Goal: Task Accomplishment & Management: Complete application form

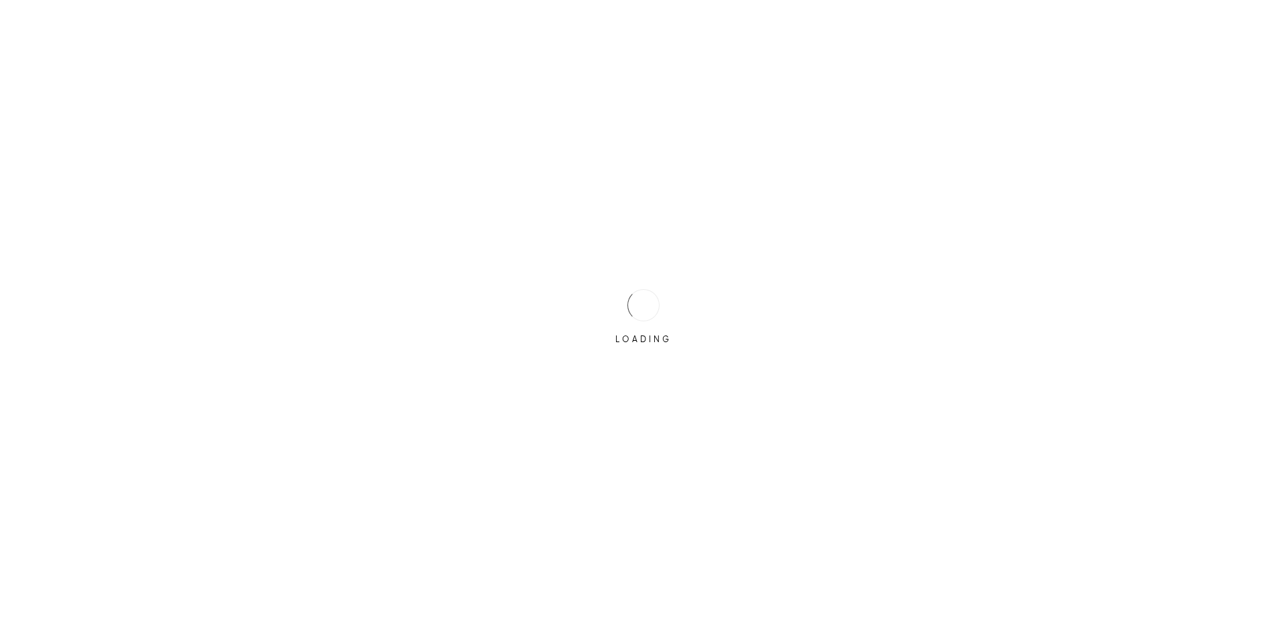
click at [689, 294] on div "LOADING" at bounding box center [643, 317] width 1287 height 634
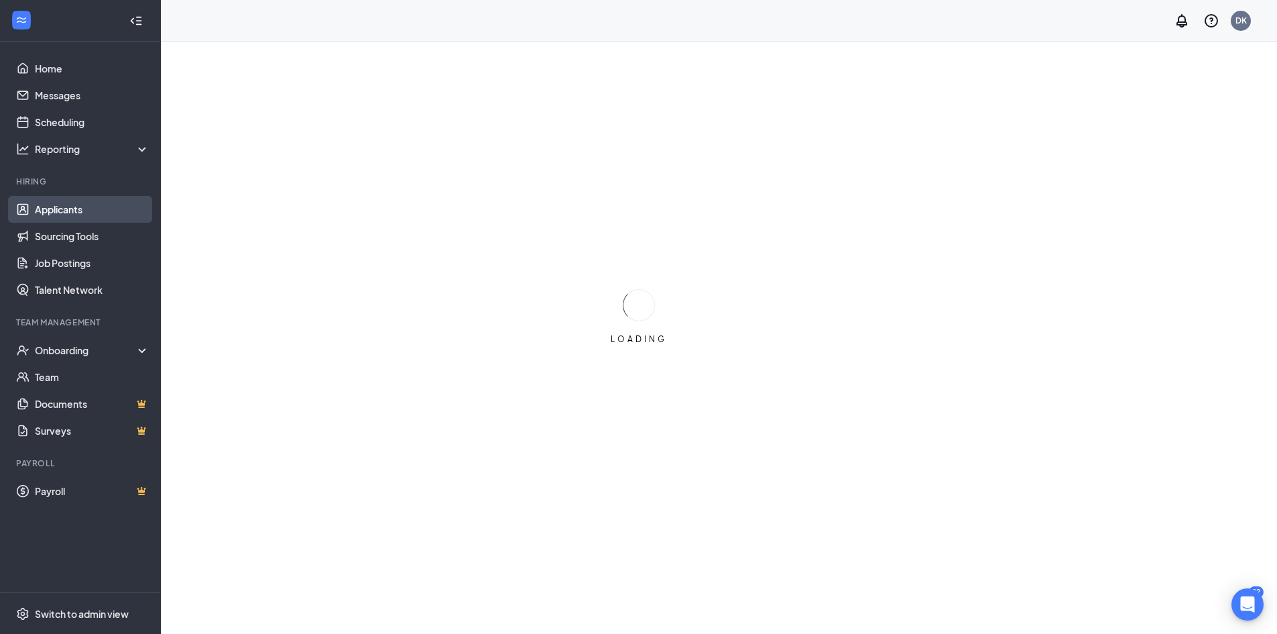
click at [75, 216] on link "Applicants" at bounding box center [92, 209] width 115 height 27
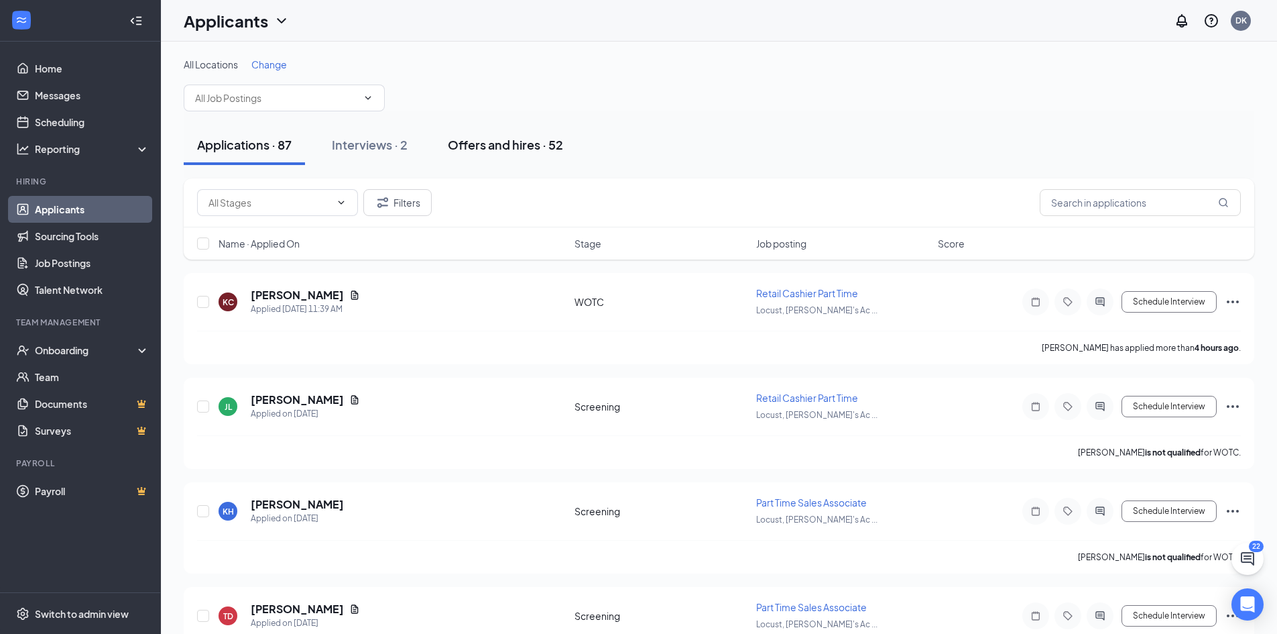
click at [487, 148] on div "Offers and hires · 52" at bounding box center [505, 144] width 115 height 17
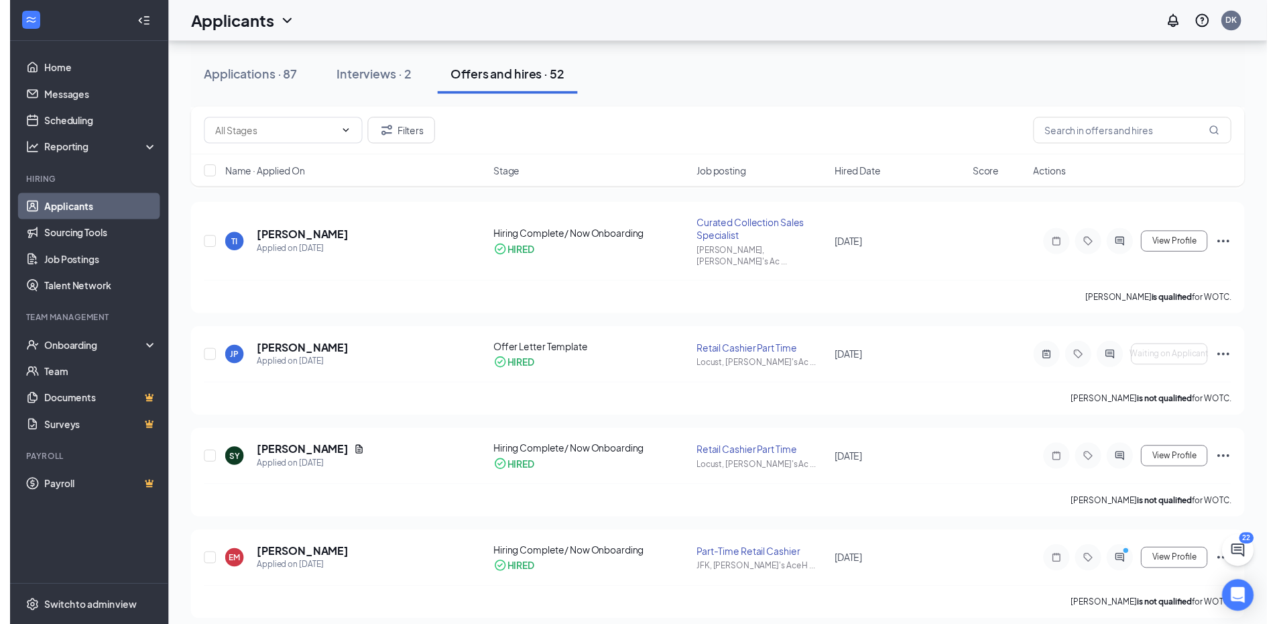
scroll to position [201, 0]
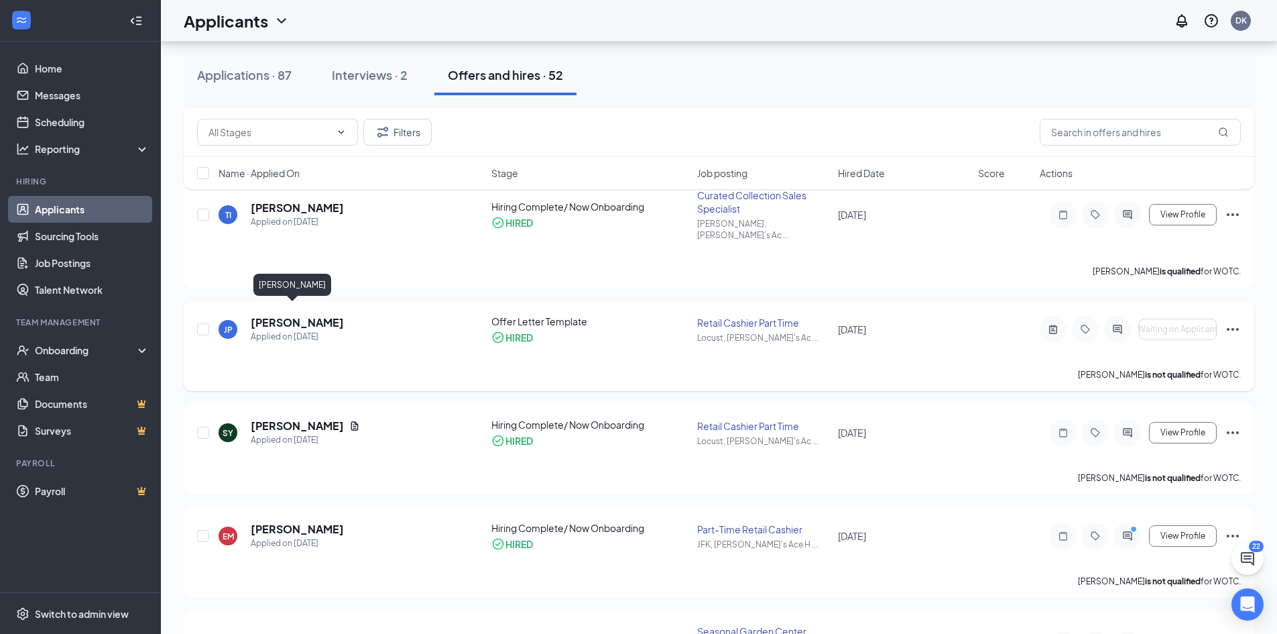
click at [297, 315] on h5 "[PERSON_NAME]" at bounding box center [297, 322] width 93 height 15
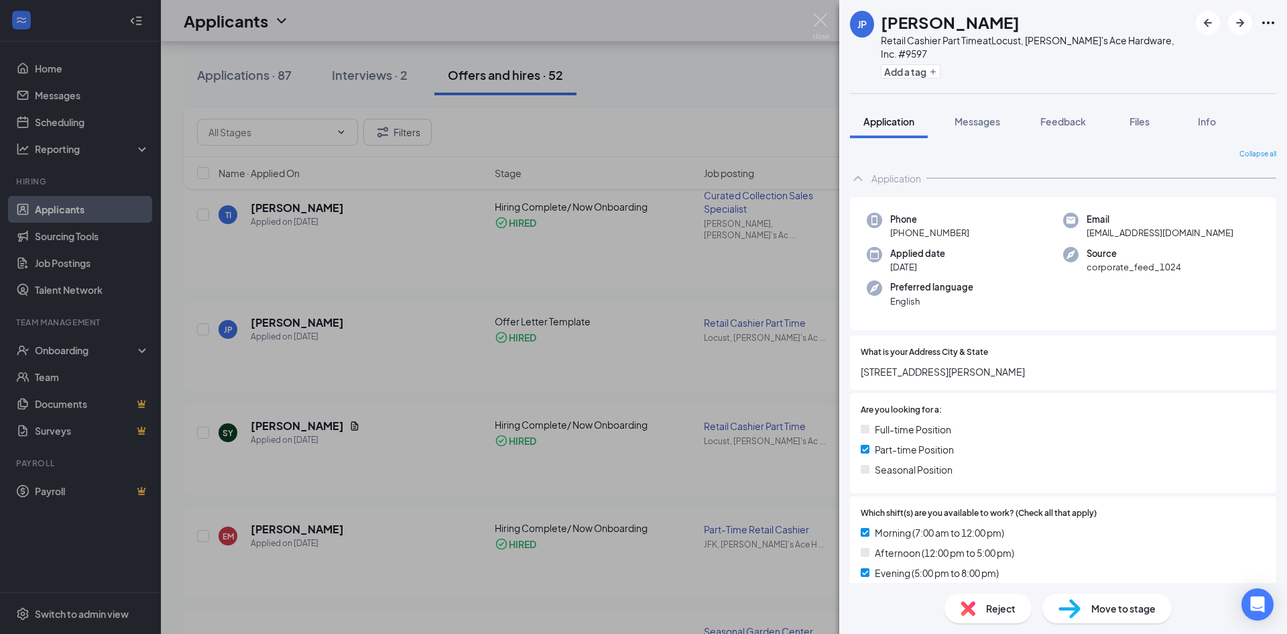
click at [480, 337] on div "JP [PERSON_NAME] Retail Cashier Part Time at Locust, [PERSON_NAME]'s Ace Hardwa…" at bounding box center [643, 317] width 1287 height 634
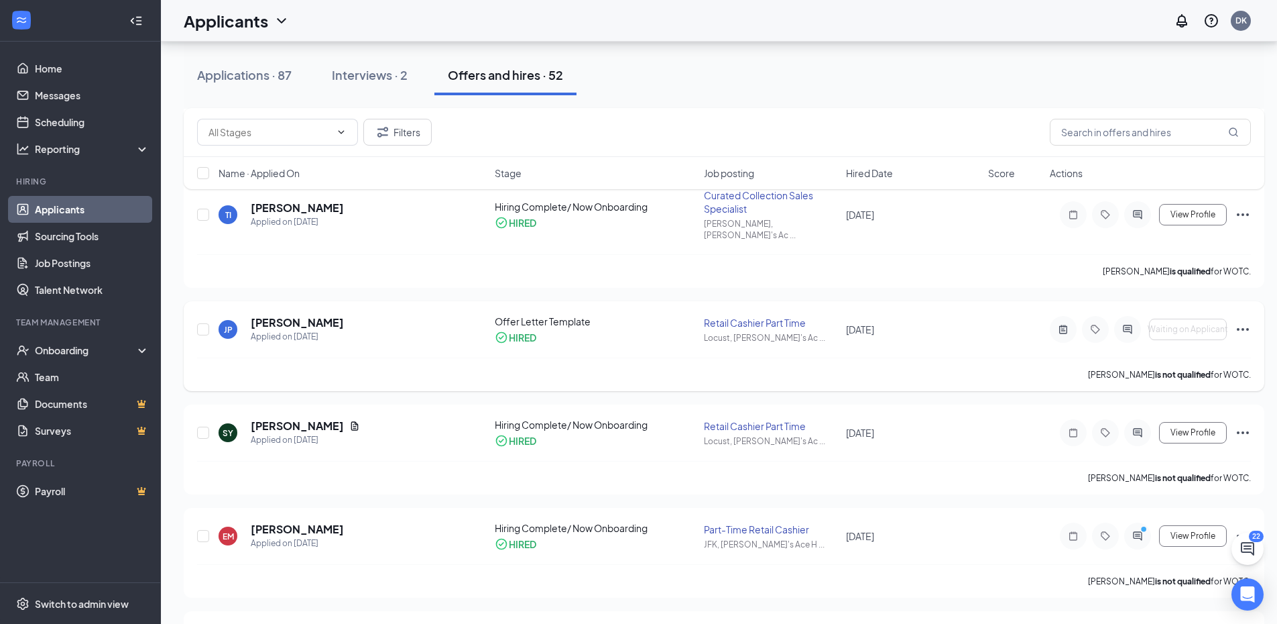
click at [1245, 321] on icon "Ellipses" at bounding box center [1243, 329] width 16 height 16
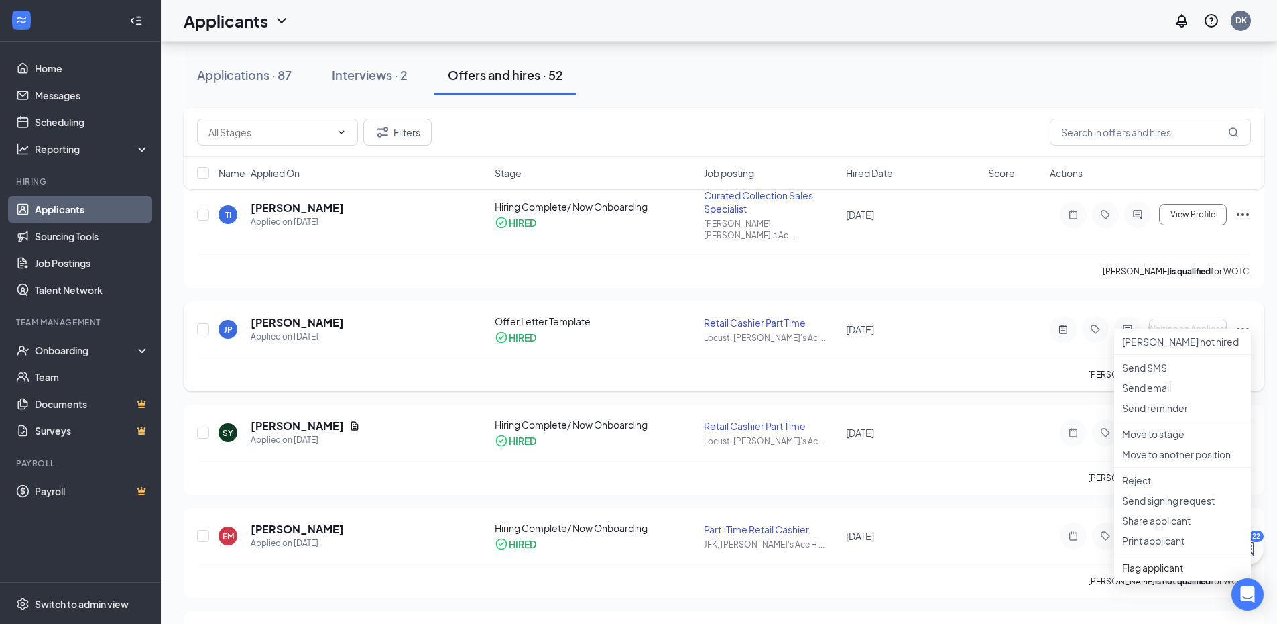
click at [567, 339] on div "JP [PERSON_NAME] Applied on [DATE] Offer Letter Template HIRED Retail Cashier P…" at bounding box center [724, 335] width 1054 height 43
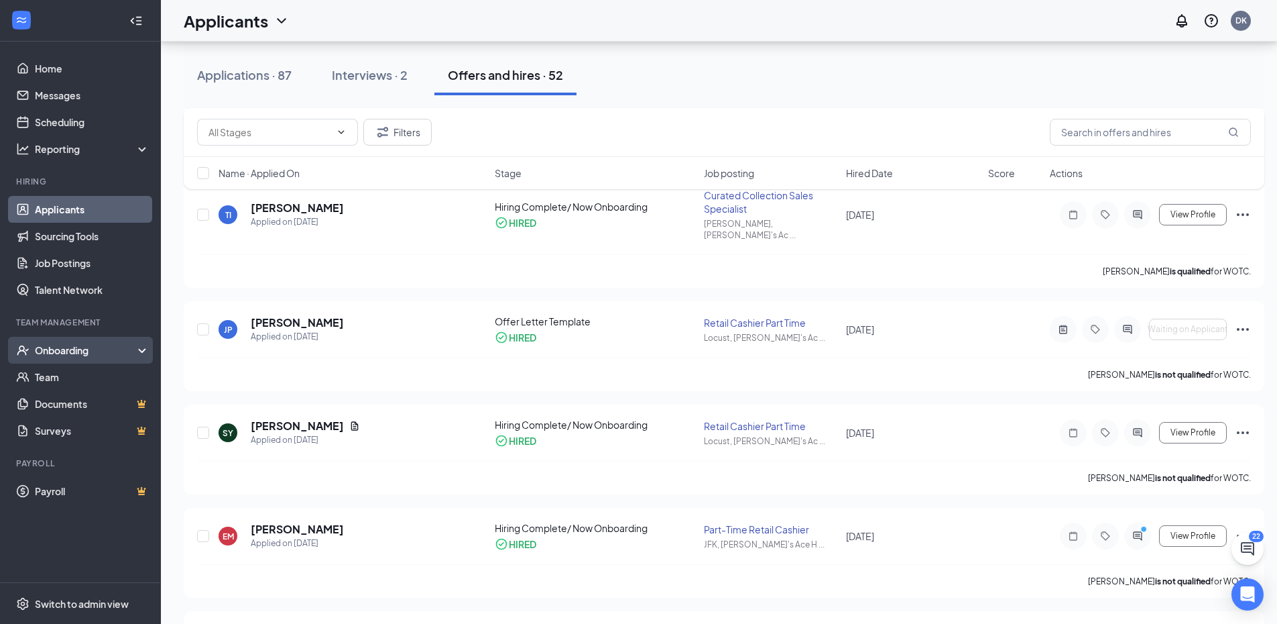
click at [39, 355] on div "Onboarding" at bounding box center [86, 349] width 103 height 13
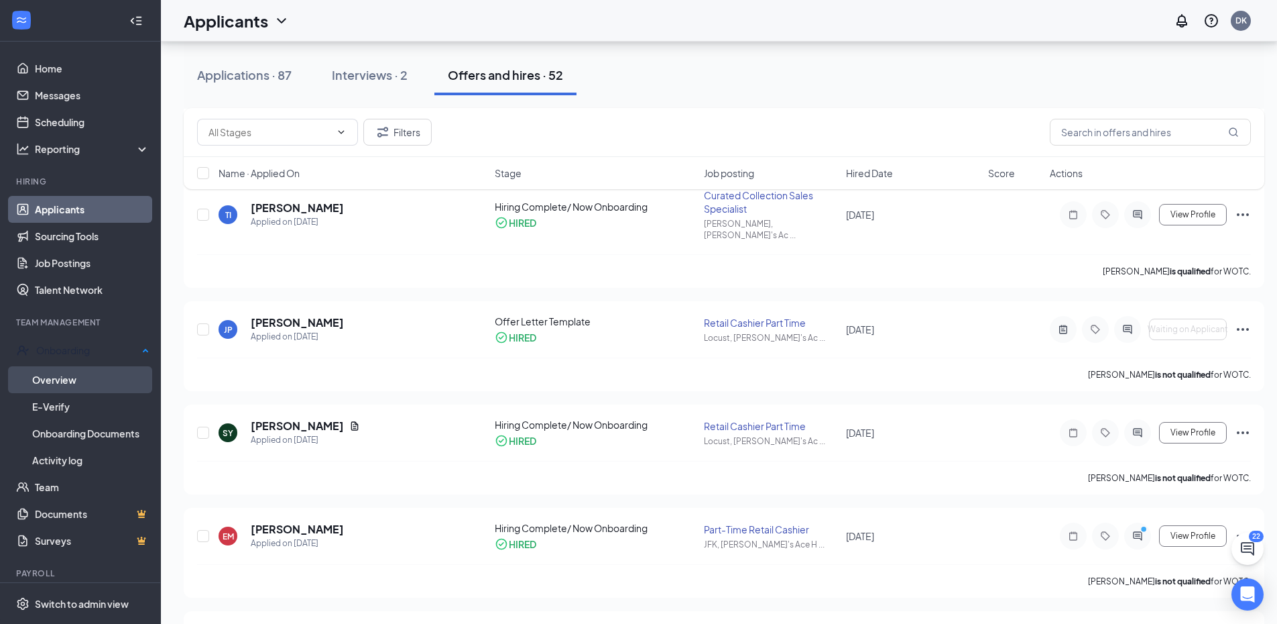
click at [39, 379] on link "Overview" at bounding box center [90, 379] width 117 height 27
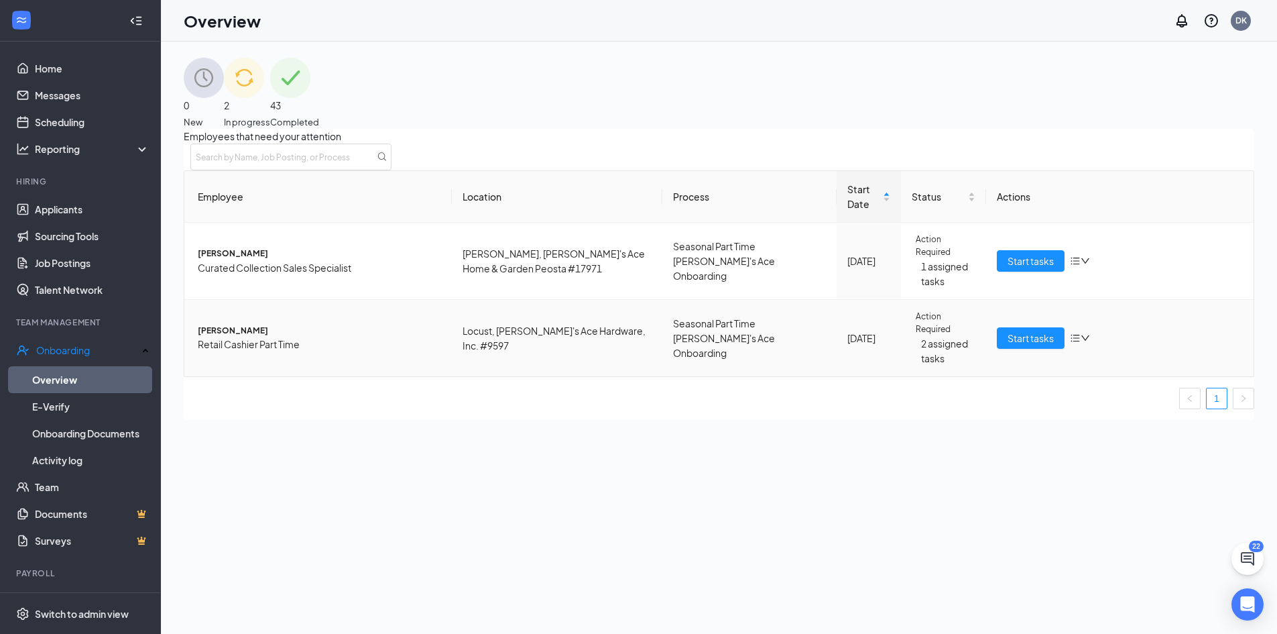
click at [345, 351] on span "Retail Cashier Part Time" at bounding box center [319, 344] width 243 height 15
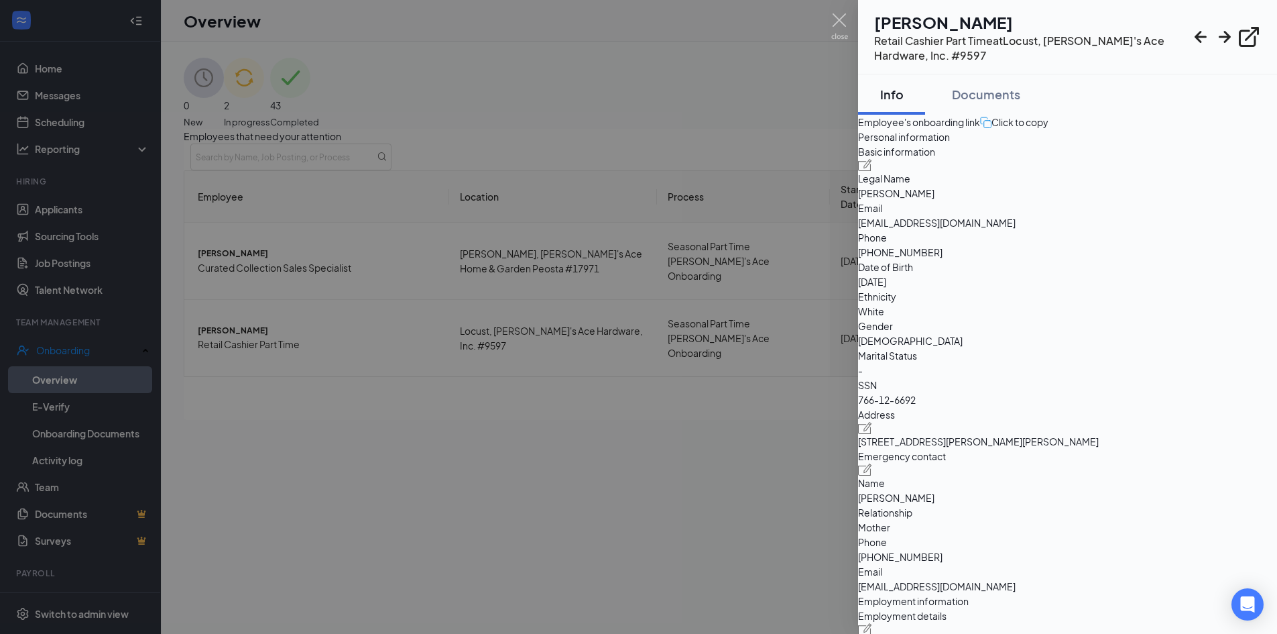
click at [461, 479] on div at bounding box center [638, 317] width 1277 height 634
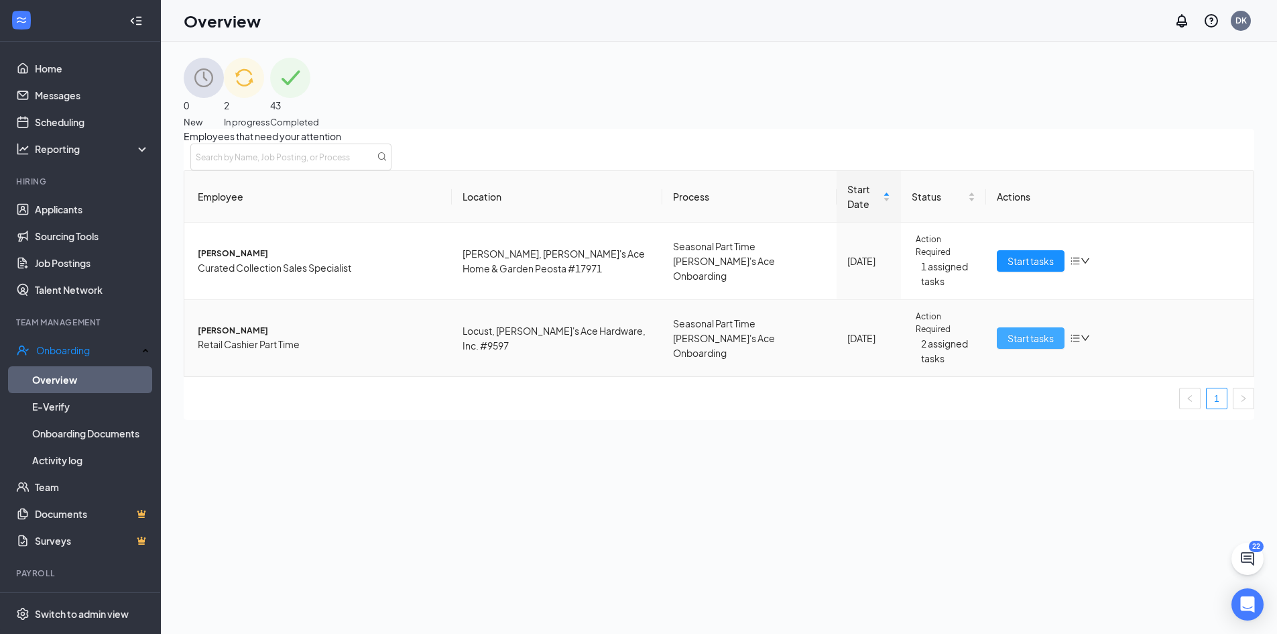
click at [1023, 345] on span "Start tasks" at bounding box center [1031, 338] width 46 height 15
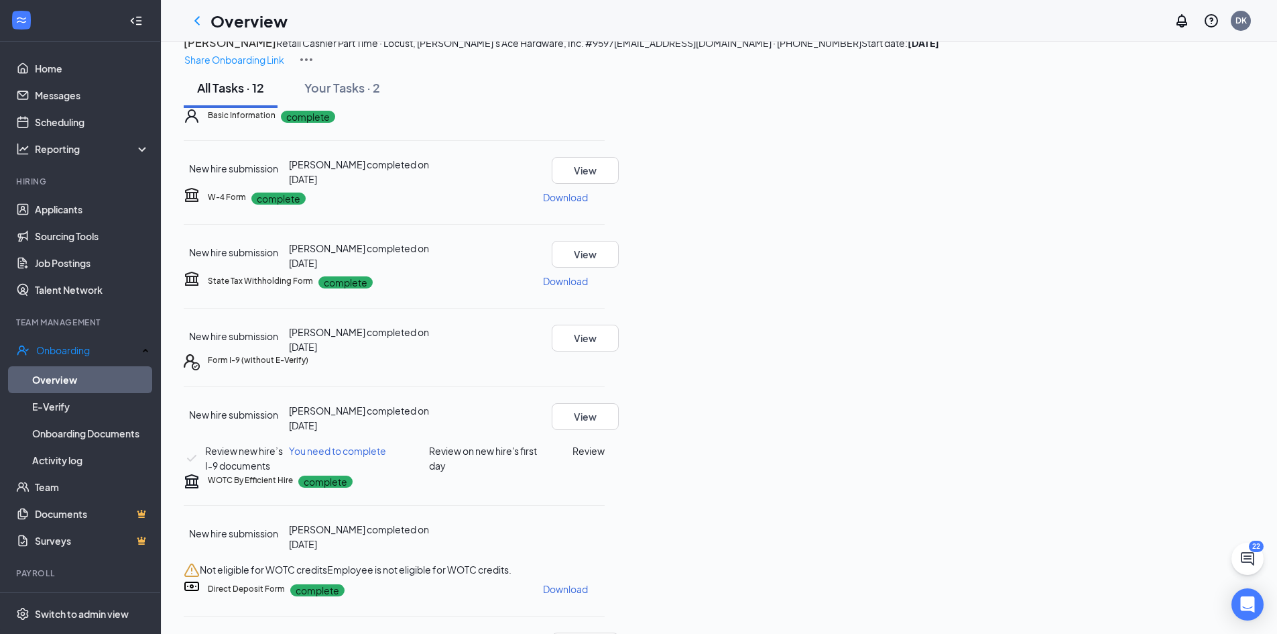
scroll to position [335, 0]
click at [605, 443] on button "Review" at bounding box center [589, 450] width 32 height 15
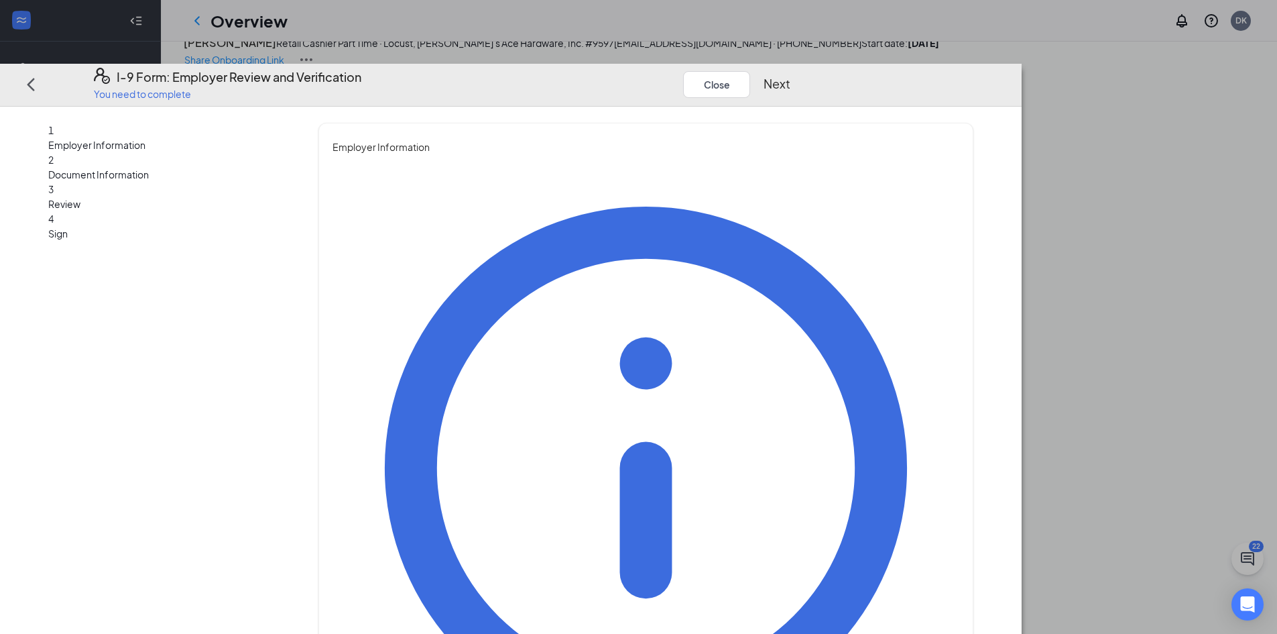
type input "[PERSON_NAME]"
type input "Store Manager"
click at [791, 74] on button "Next" at bounding box center [777, 83] width 27 height 19
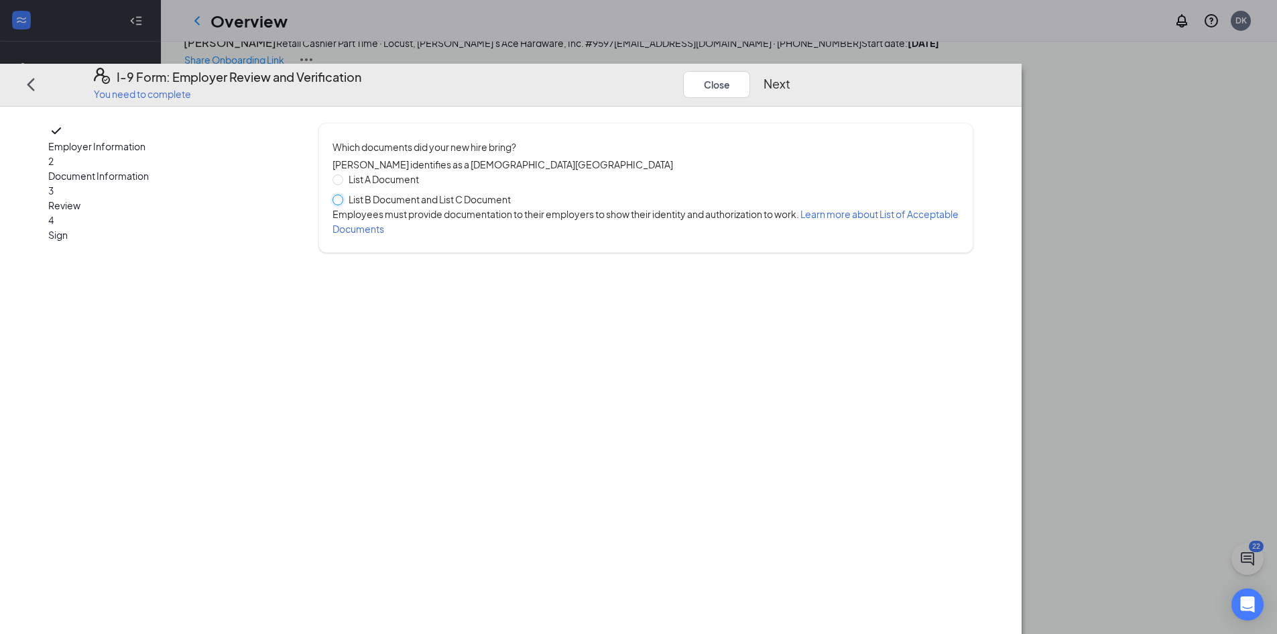
click at [342, 194] on input "List B Document and List C Document" at bounding box center [337, 198] width 9 height 9
radio input "true"
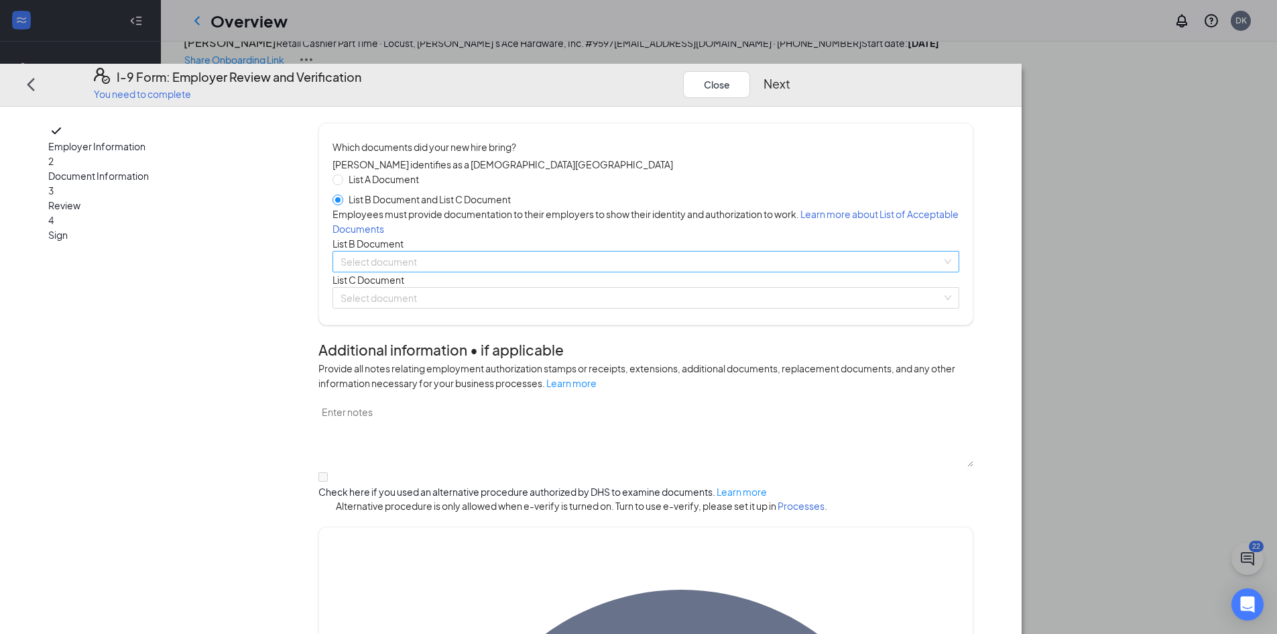
click at [601, 272] on input "search" at bounding box center [641, 261] width 601 height 20
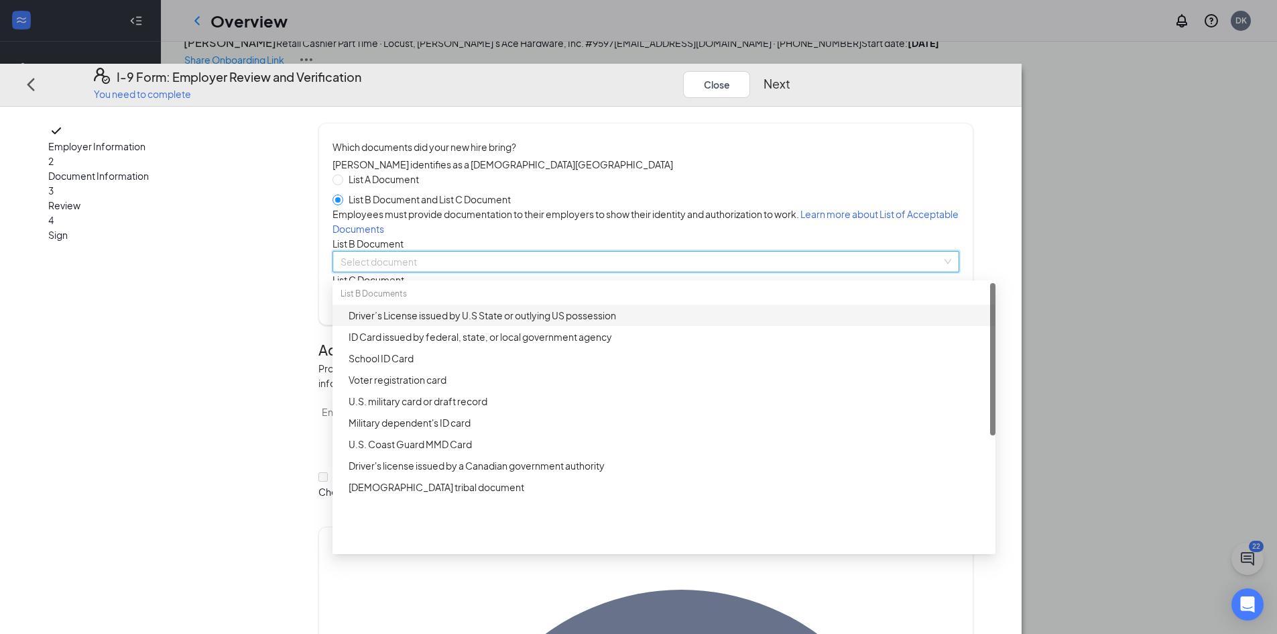
click at [597, 323] on div "Driver’s License issued by U.S State or outlying US possession" at bounding box center [668, 315] width 639 height 15
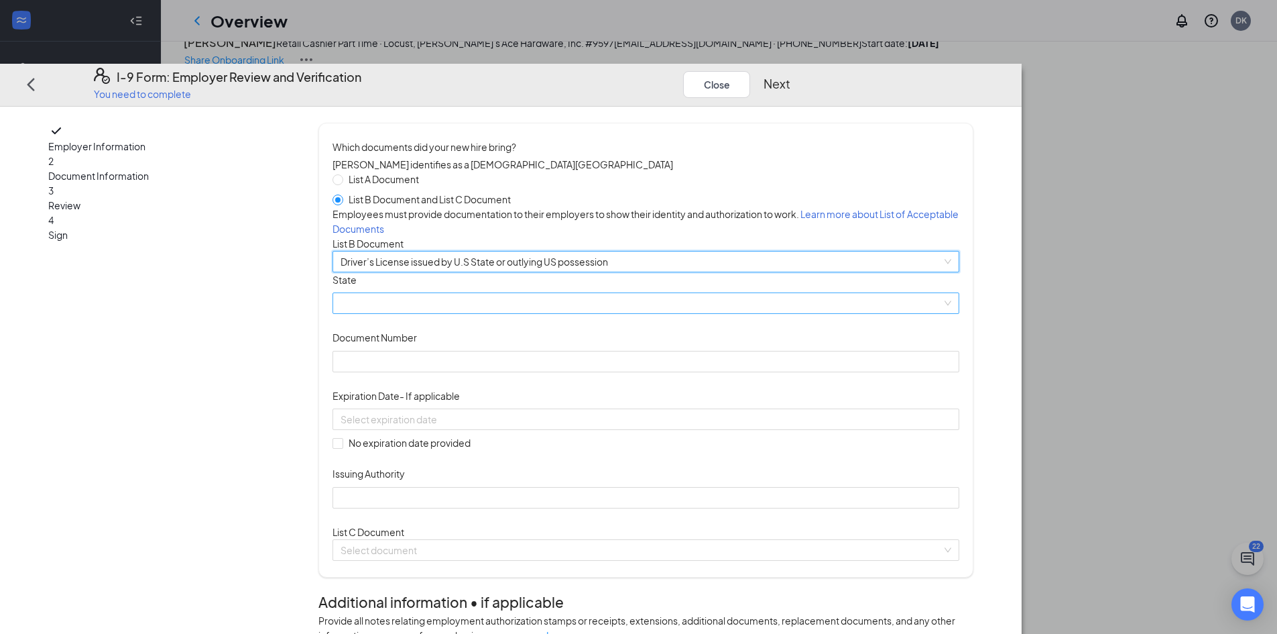
click at [528, 313] on span at bounding box center [646, 303] width 611 height 20
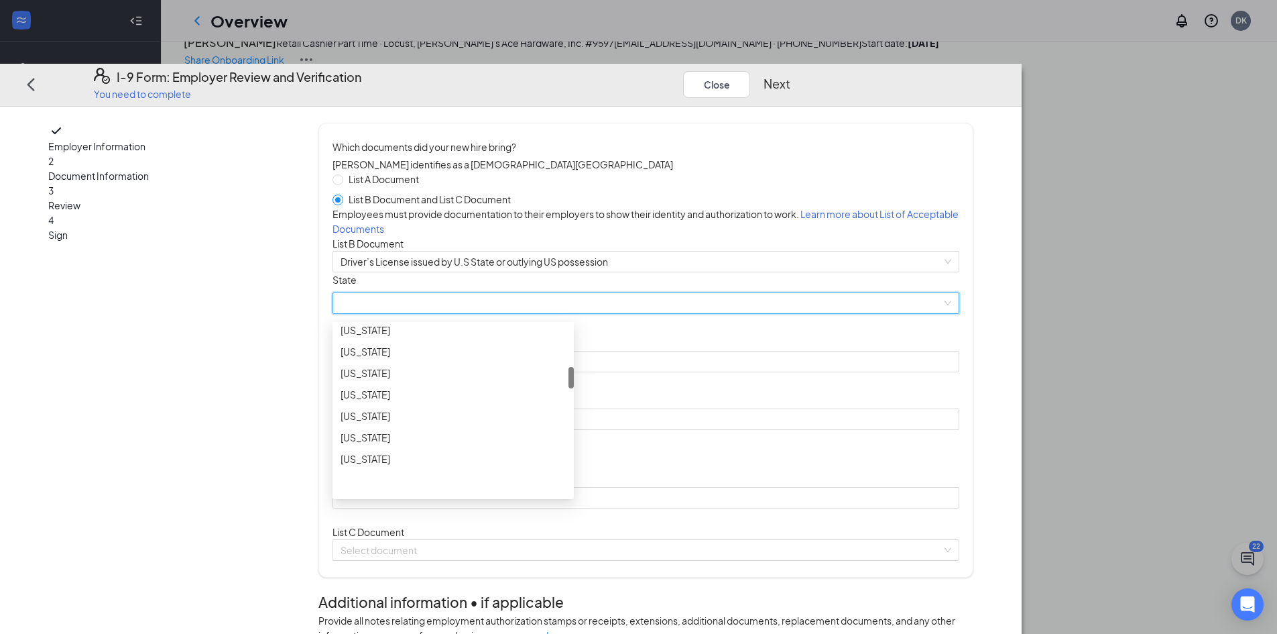
scroll to position [402, 0]
click at [472, 430] on div "[US_STATE]" at bounding box center [453, 419] width 241 height 21
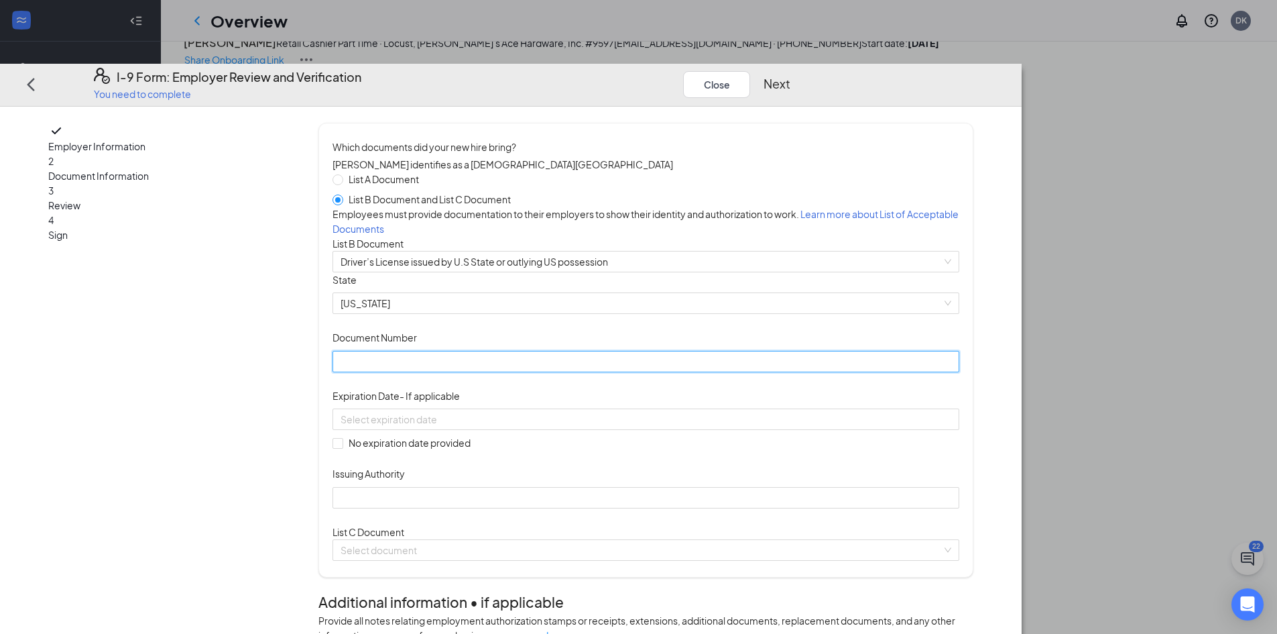
click at [507, 371] on input "Document Number" at bounding box center [646, 360] width 627 height 21
type input "773AY0939"
click at [682, 430] on div at bounding box center [646, 418] width 627 height 21
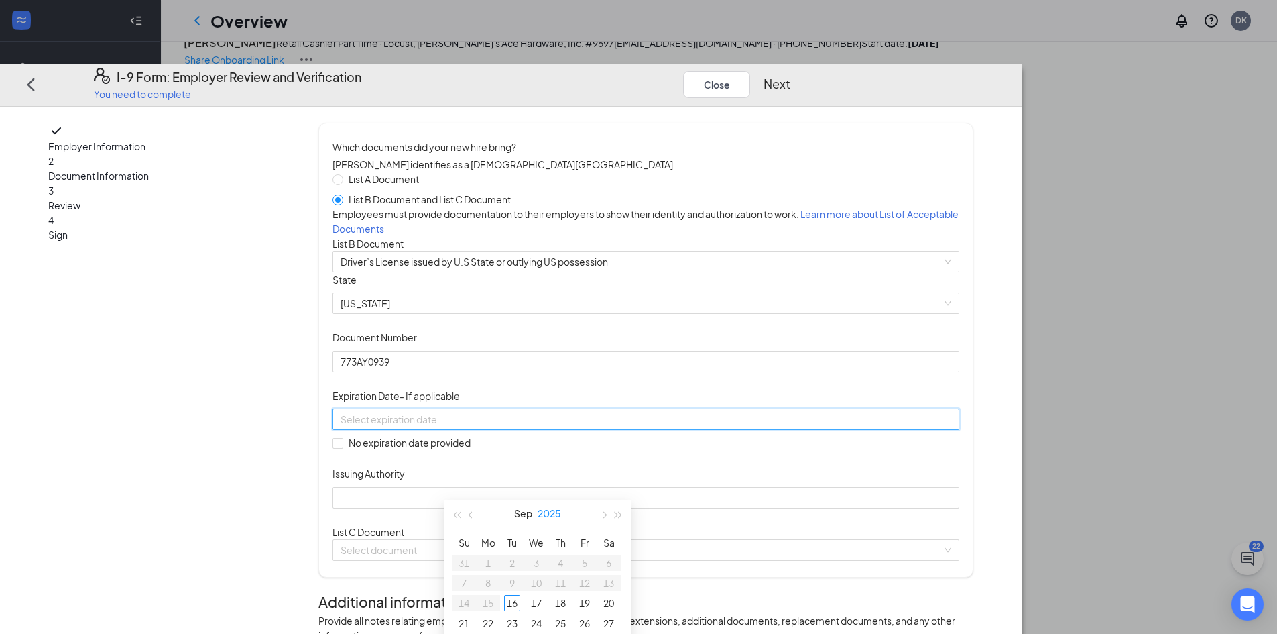
click at [555, 515] on button "2025" at bounding box center [549, 513] width 23 height 27
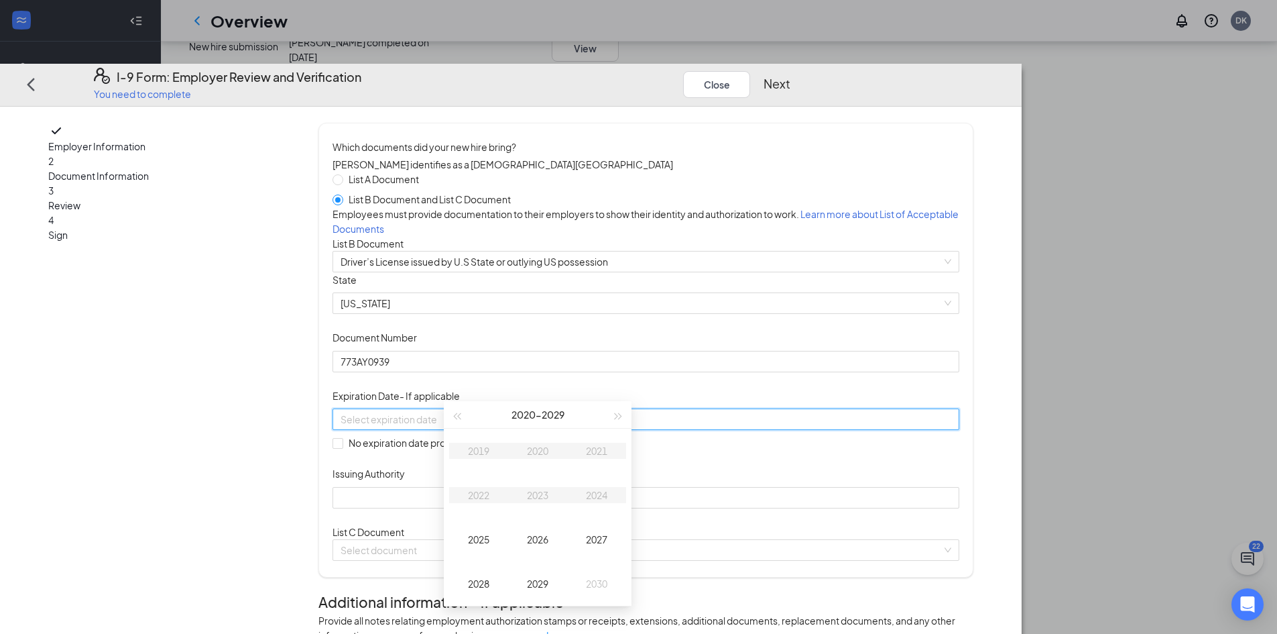
scroll to position [134, 0]
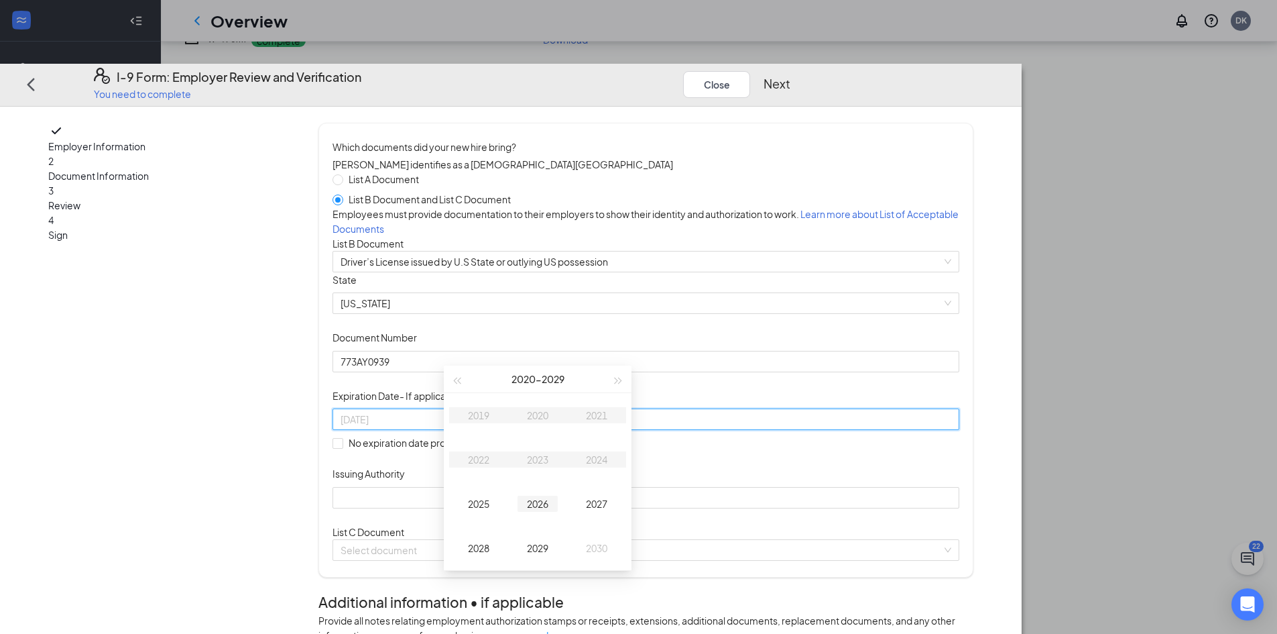
type input "[DATE]"
click at [619, 379] on span "button" at bounding box center [619, 381] width 7 height 7
click at [489, 466] on div "2032" at bounding box center [479, 459] width 40 height 16
click at [493, 465] on div "Apr" at bounding box center [479, 459] width 40 height 16
type input "[DATE]"
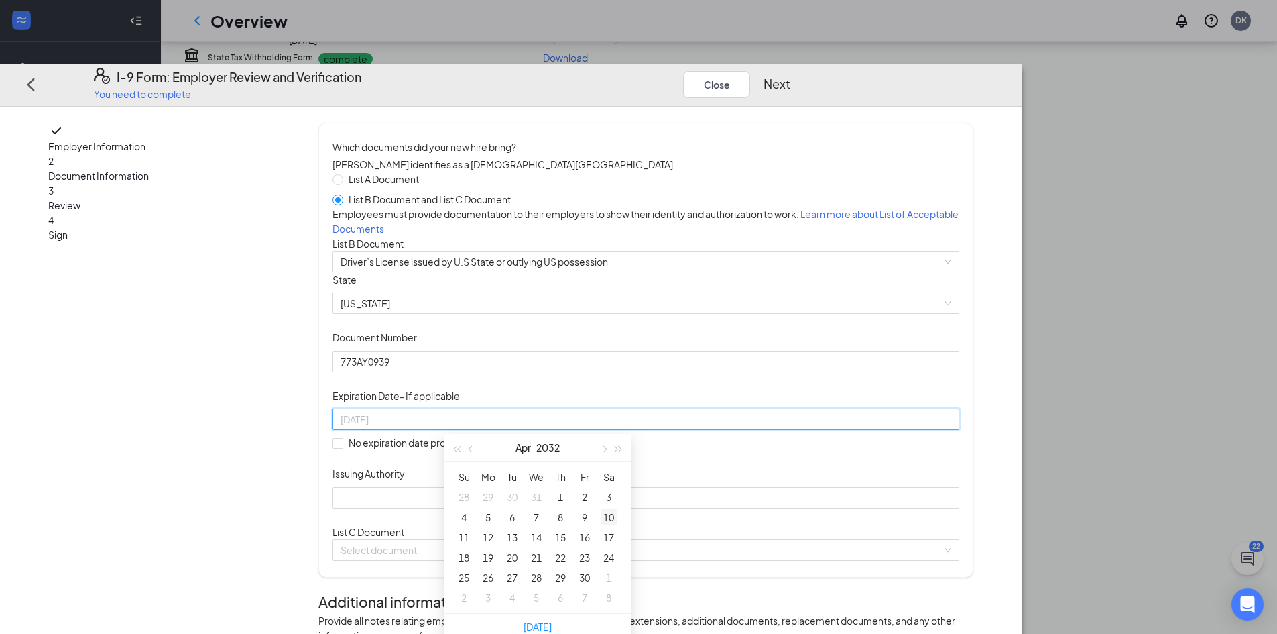
scroll to position [201, 0]
type input "[DATE]"
click at [560, 579] on div "29" at bounding box center [561, 576] width 16 height 16
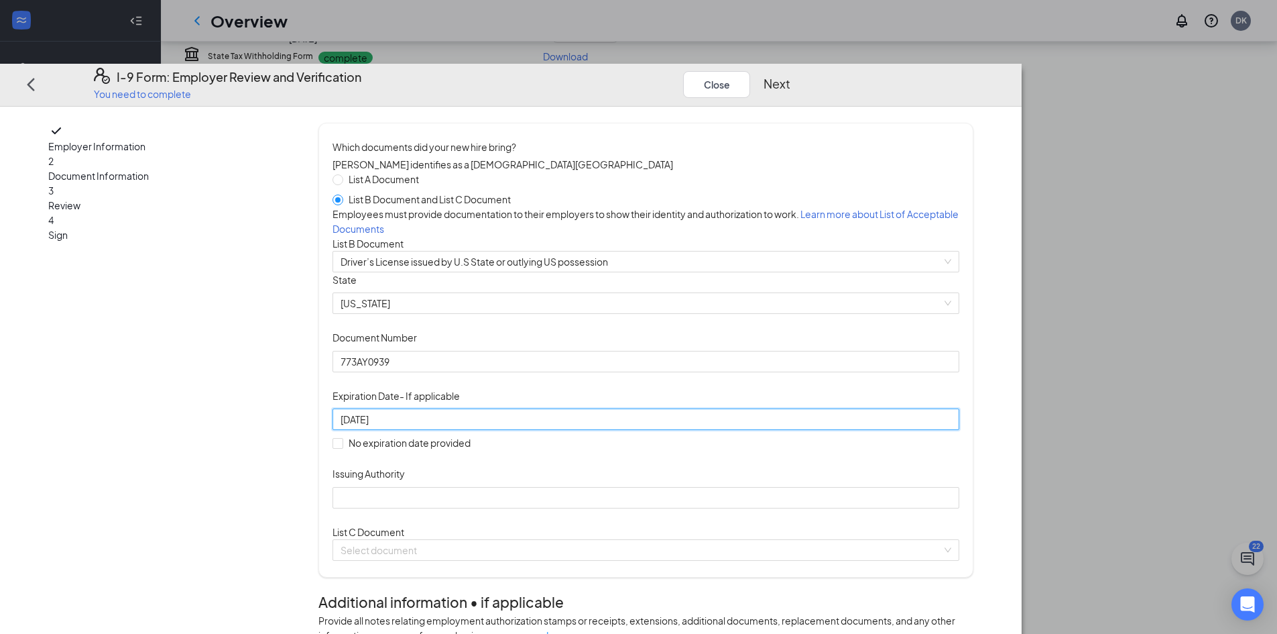
click at [783, 476] on div "Document Title Driver’s License issued by U.S State or outlying US possession S…" at bounding box center [646, 390] width 627 height 236
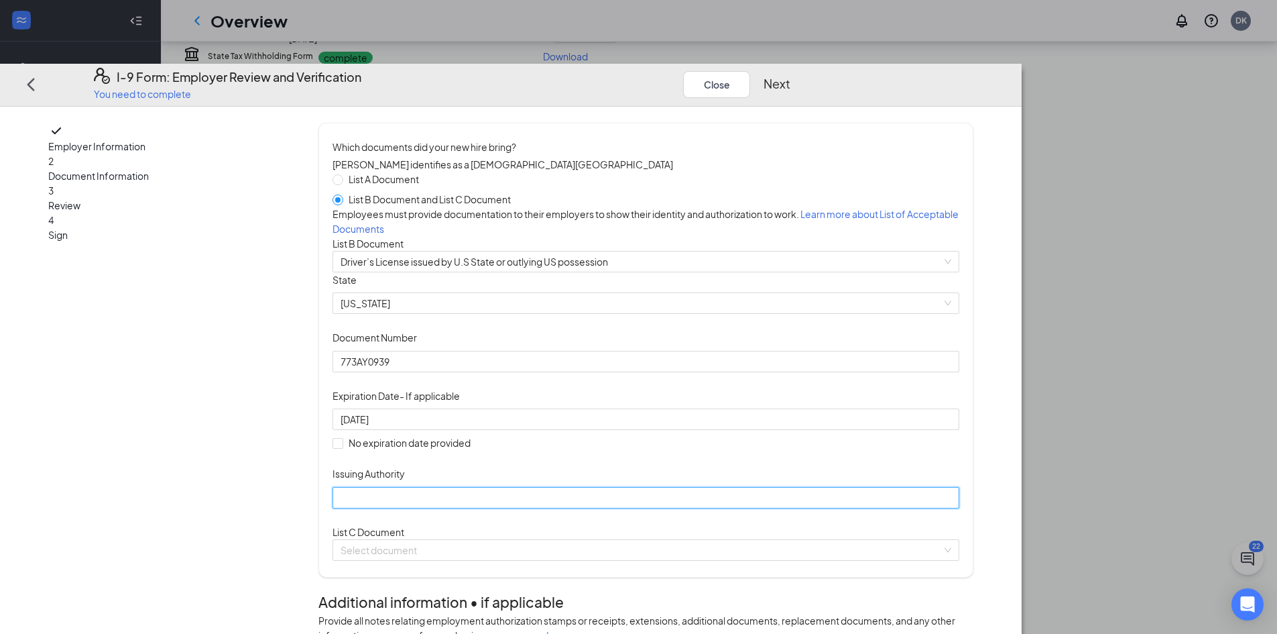
click at [581, 508] on input "Issuing Authority" at bounding box center [646, 496] width 627 height 21
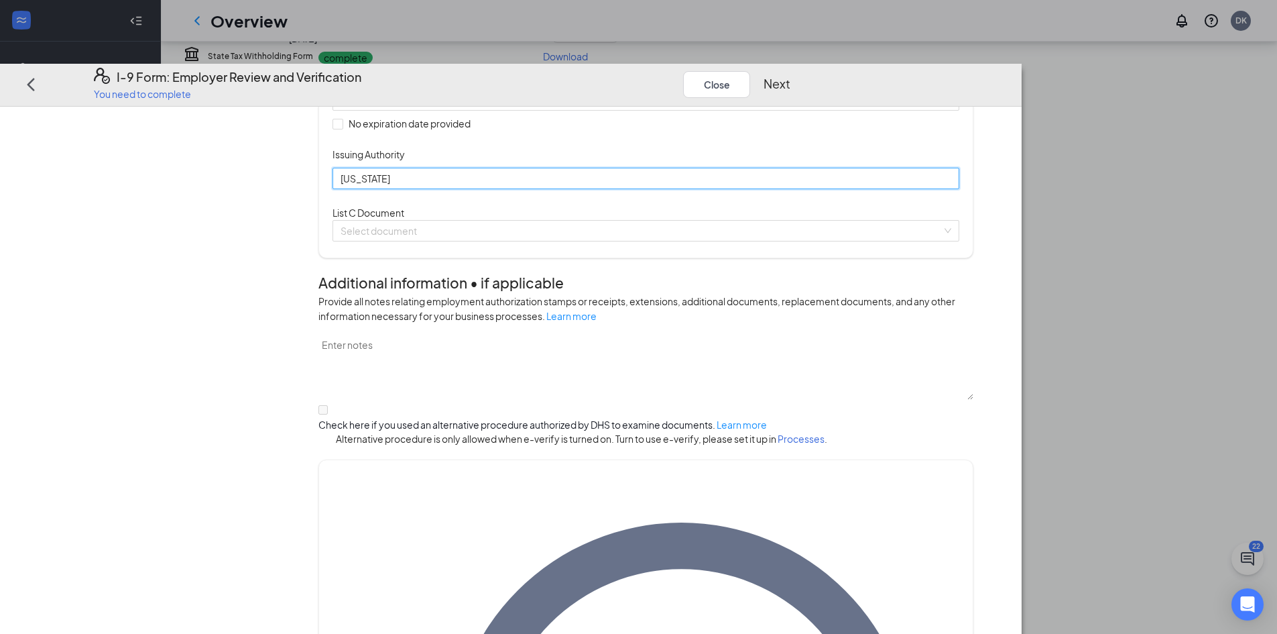
scroll to position [335, 0]
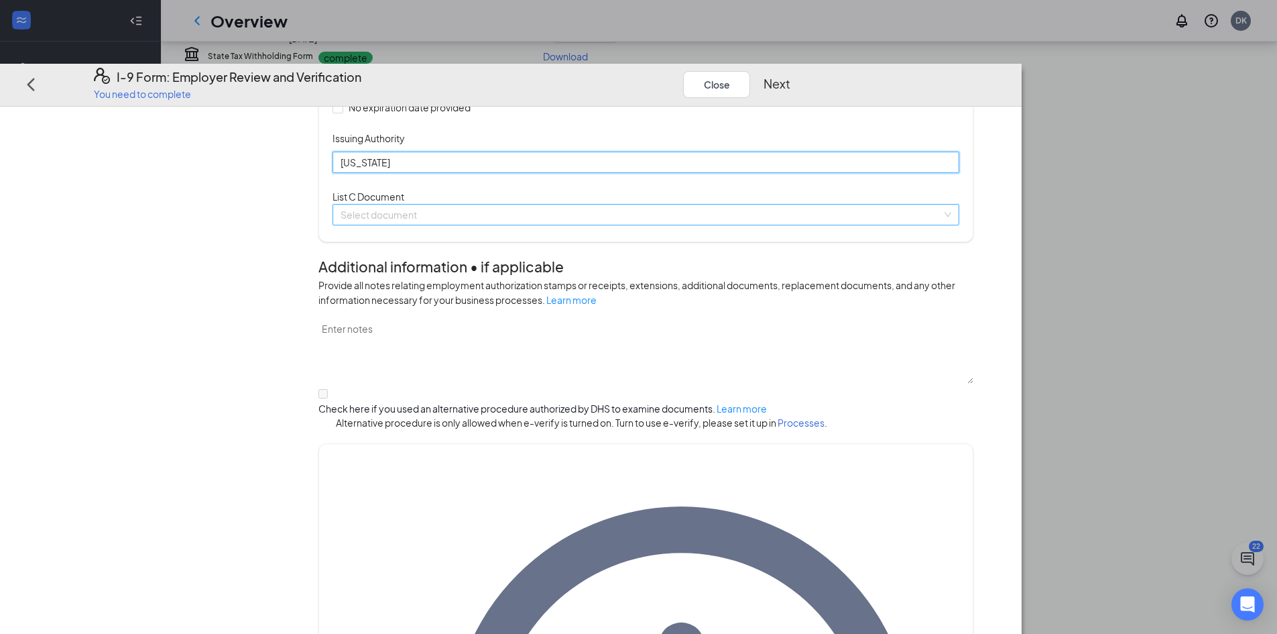
type input "[US_STATE]"
click at [486, 224] on input "search" at bounding box center [641, 214] width 601 height 20
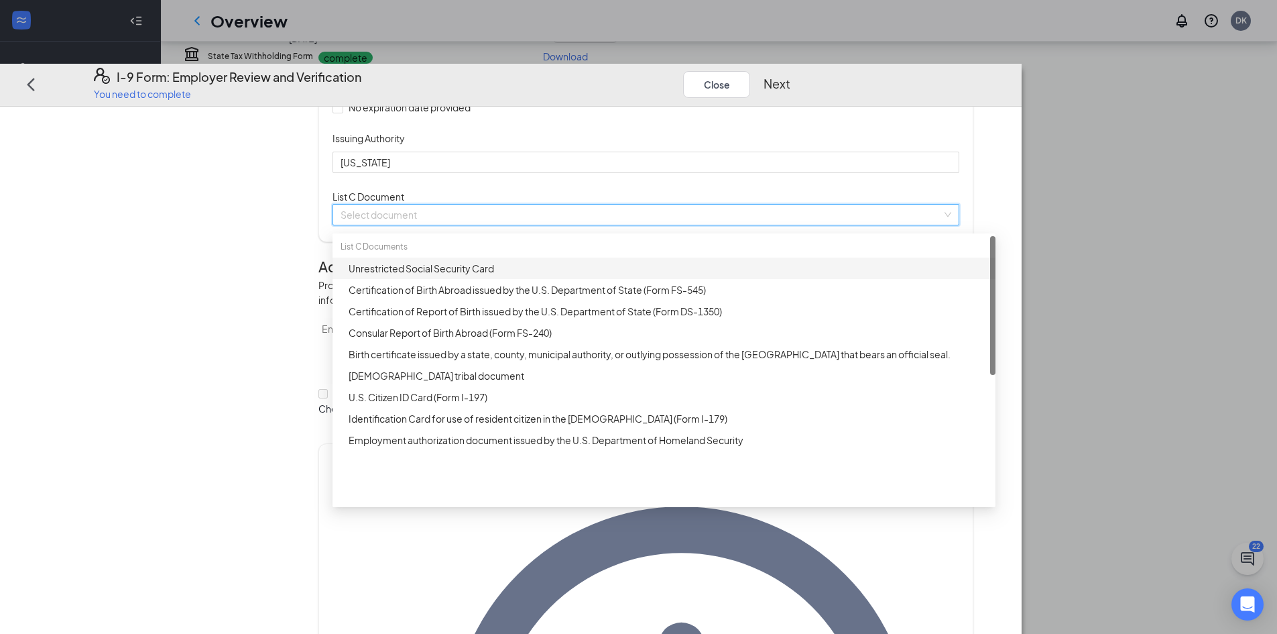
click at [501, 275] on div "Unrestricted Social Security Card" at bounding box center [668, 267] width 639 height 15
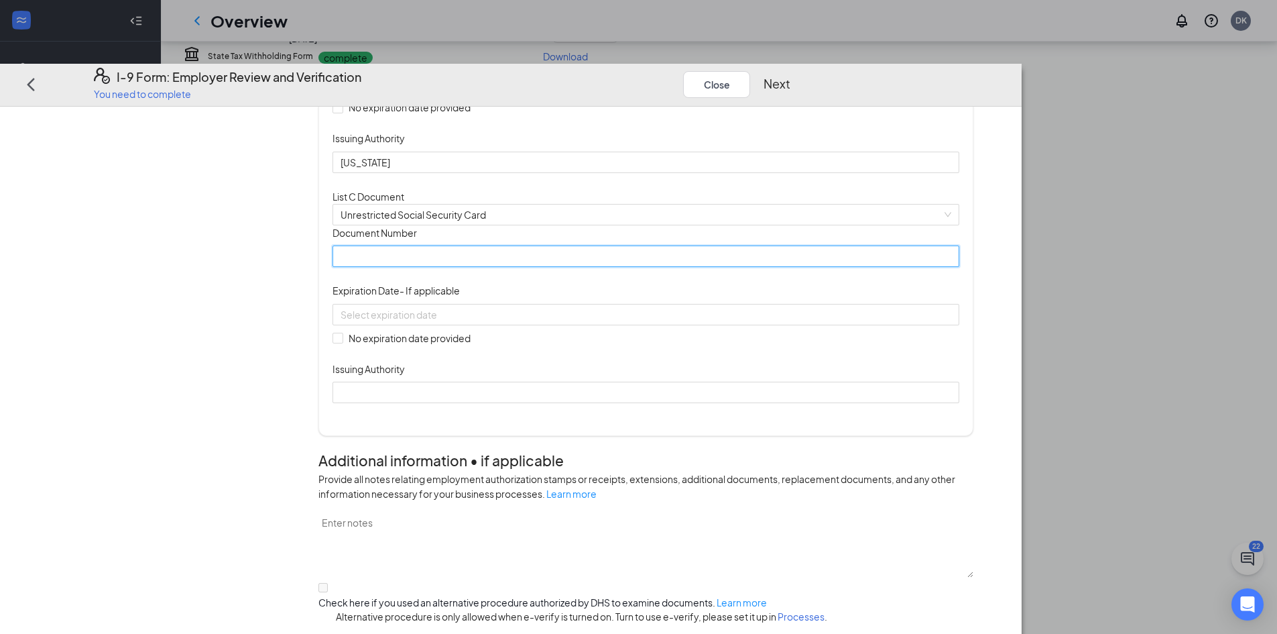
click at [489, 267] on input "Document Number" at bounding box center [646, 255] width 627 height 21
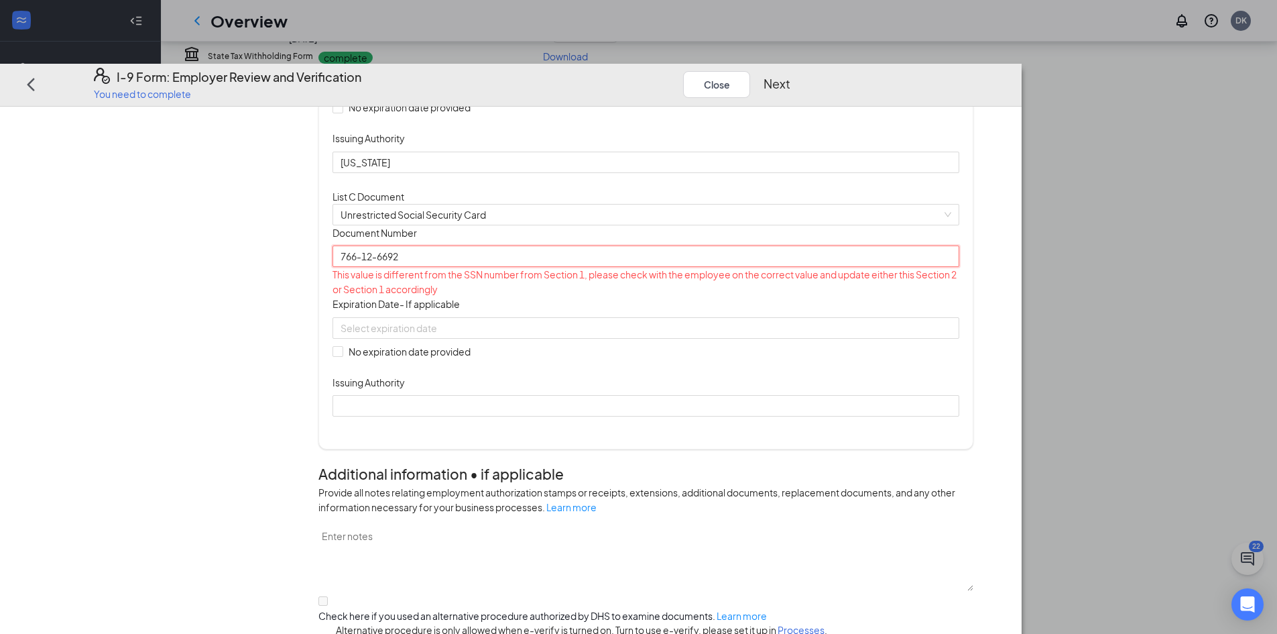
click at [476, 267] on input "766-12-6692" at bounding box center [646, 255] width 627 height 21
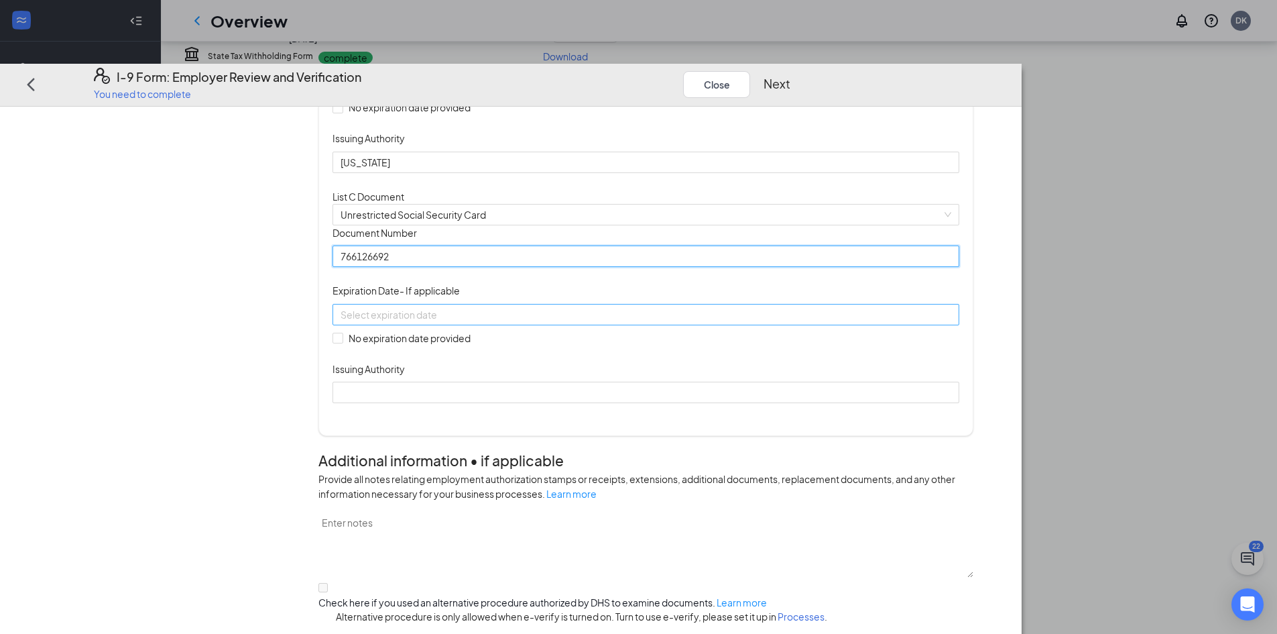
type input "766126692"
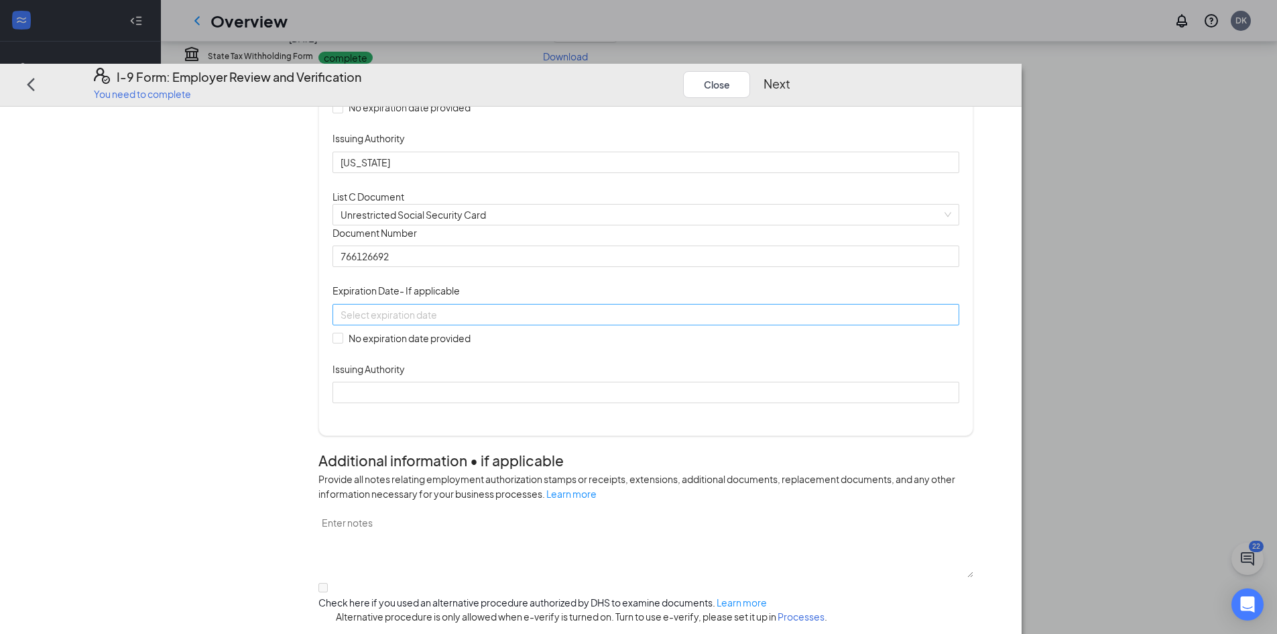
click at [517, 321] on input at bounding box center [645, 313] width 608 height 15
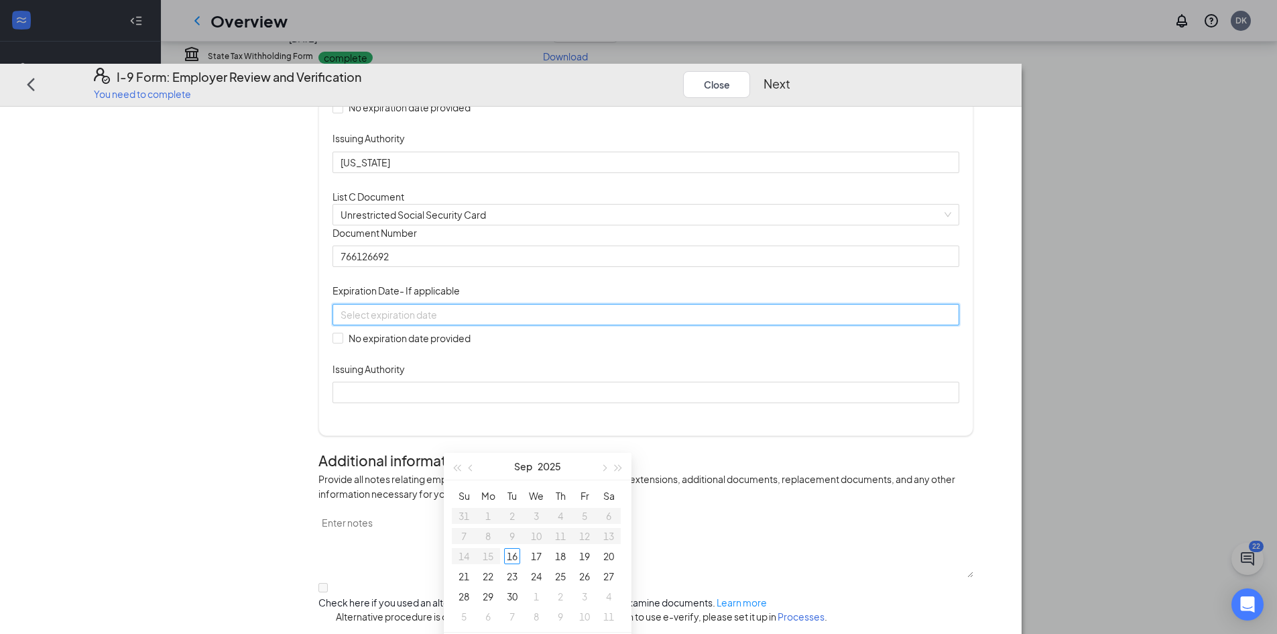
click at [779, 402] on div "Document Title Unrestricted Social Security Card Document Number 766126692 Expi…" at bounding box center [646, 314] width 627 height 178
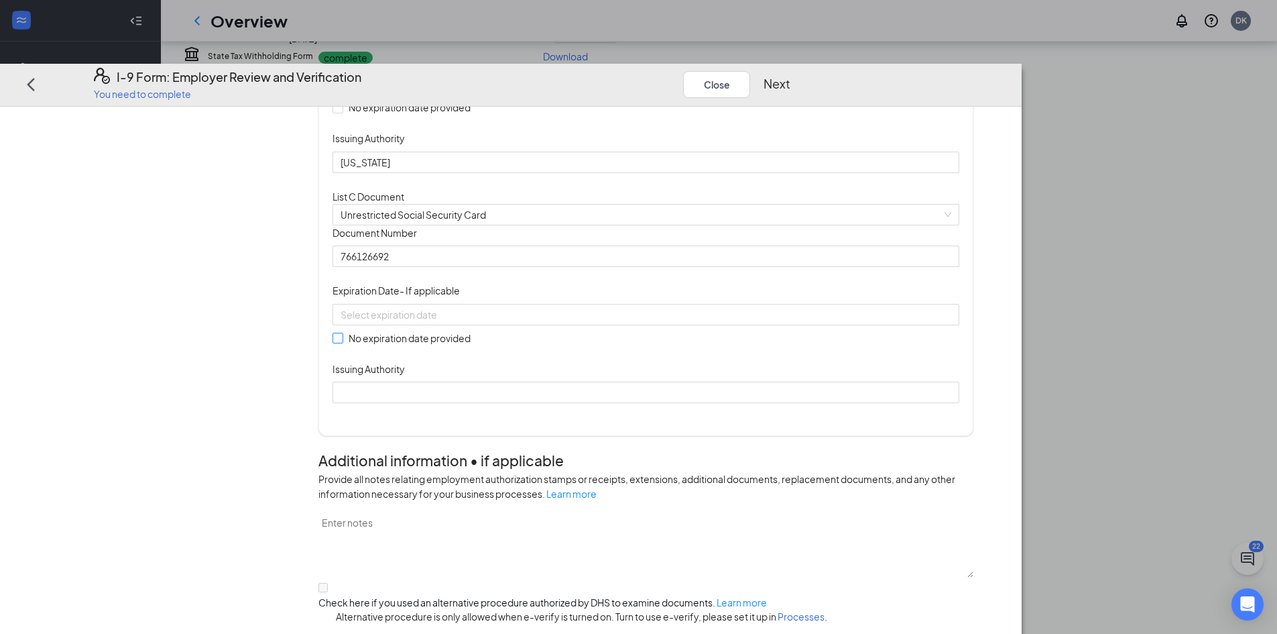
click at [342, 342] on input "No expiration date provided" at bounding box center [337, 337] width 9 height 9
checkbox input "true"
click at [482, 405] on input "Issuing Authority" at bounding box center [646, 394] width 627 height 21
type input "Social Security Administration"
click at [270, 457] on div "Employer Information 2 Document Information 3 Review 4 Sign" at bounding box center [163, 526] width 231 height 1479
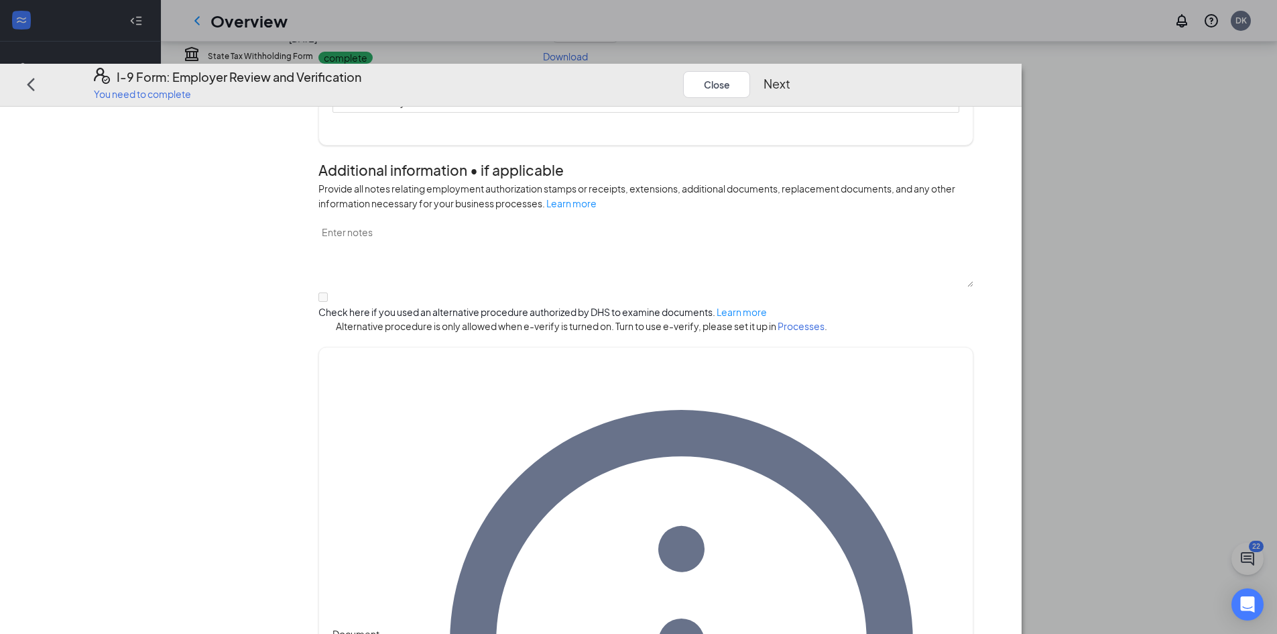
scroll to position [640, 0]
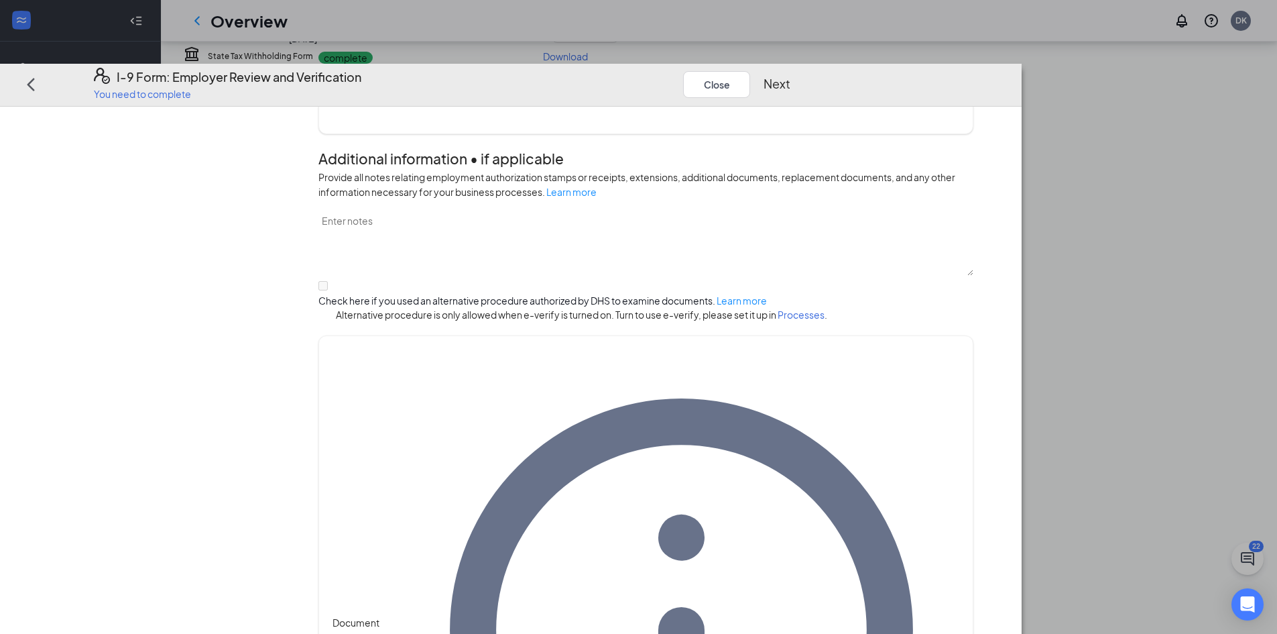
click at [791, 74] on button "Next" at bounding box center [777, 83] width 27 height 19
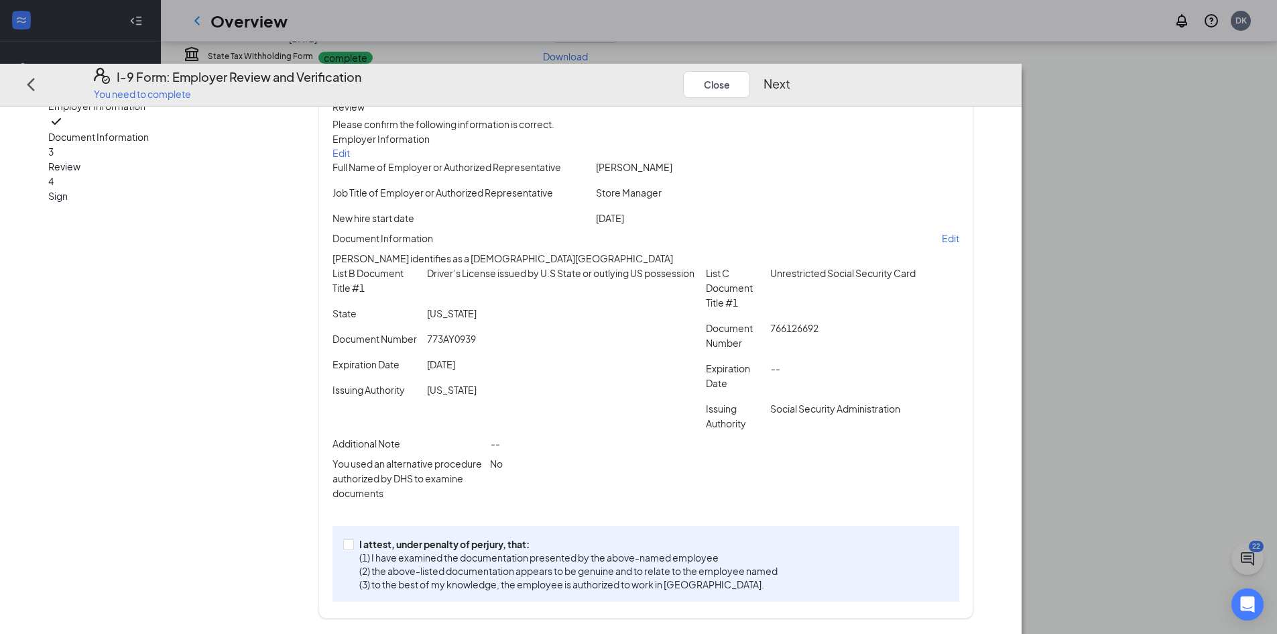
scroll to position [92, 0]
click at [353, 544] on input "I attest, under penalty of [PERSON_NAME], that: (1) I have examined the documen…" at bounding box center [347, 542] width 9 height 9
checkbox input "true"
click at [791, 74] on button "Next" at bounding box center [777, 83] width 27 height 19
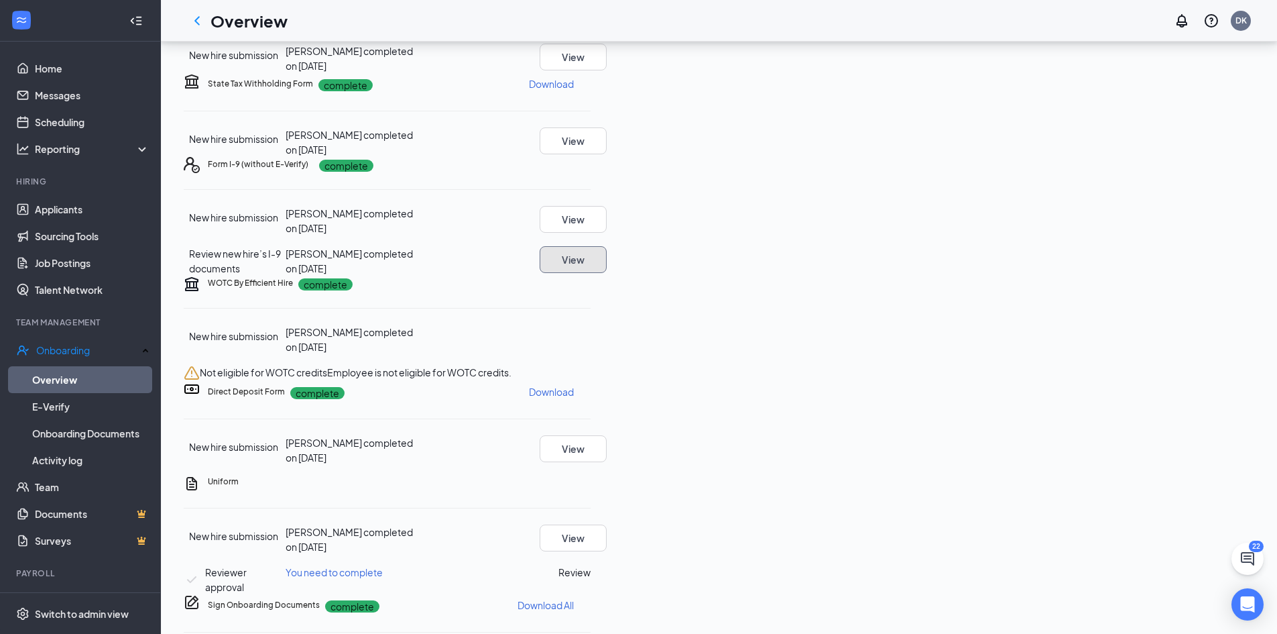
scroll to position [209, 0]
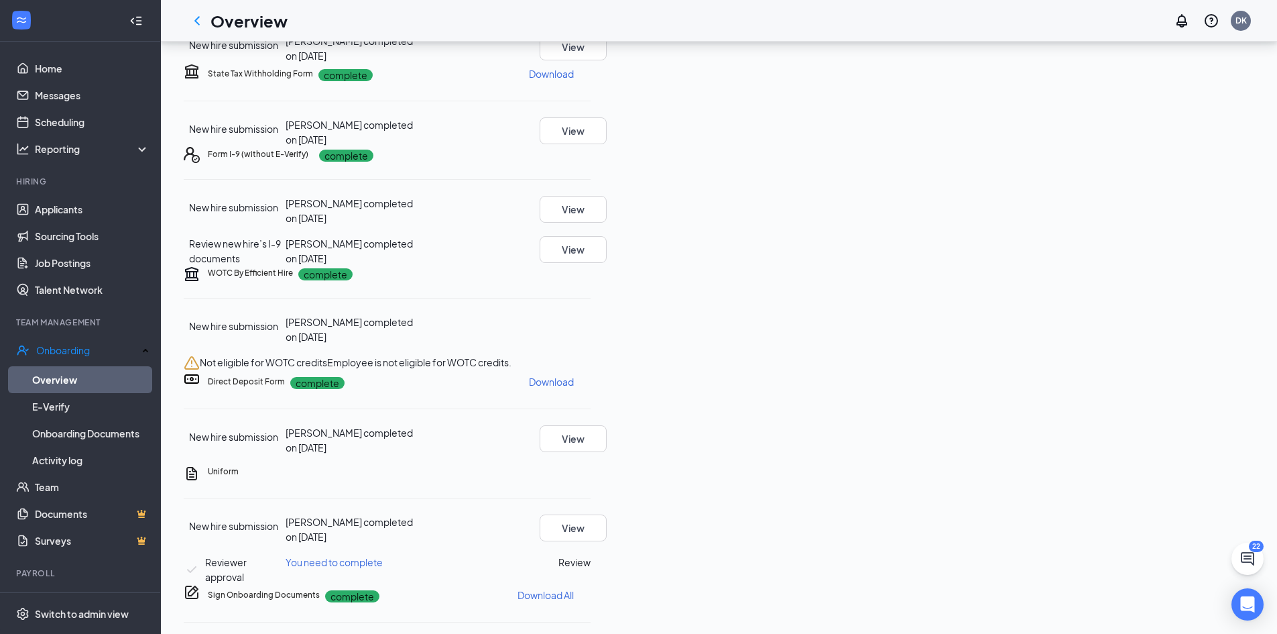
click at [591, 555] on button "Review" at bounding box center [575, 562] width 32 height 15
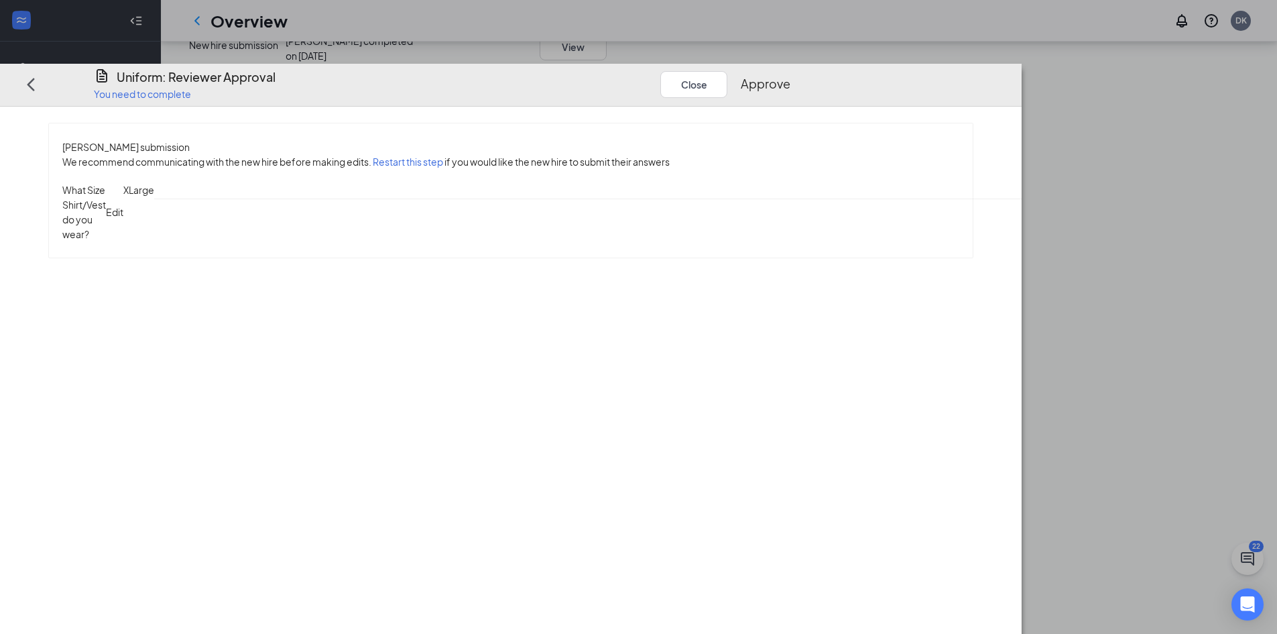
click at [791, 74] on button "Approve" at bounding box center [766, 83] width 50 height 19
click at [791, 70] on button "Close" at bounding box center [757, 83] width 67 height 27
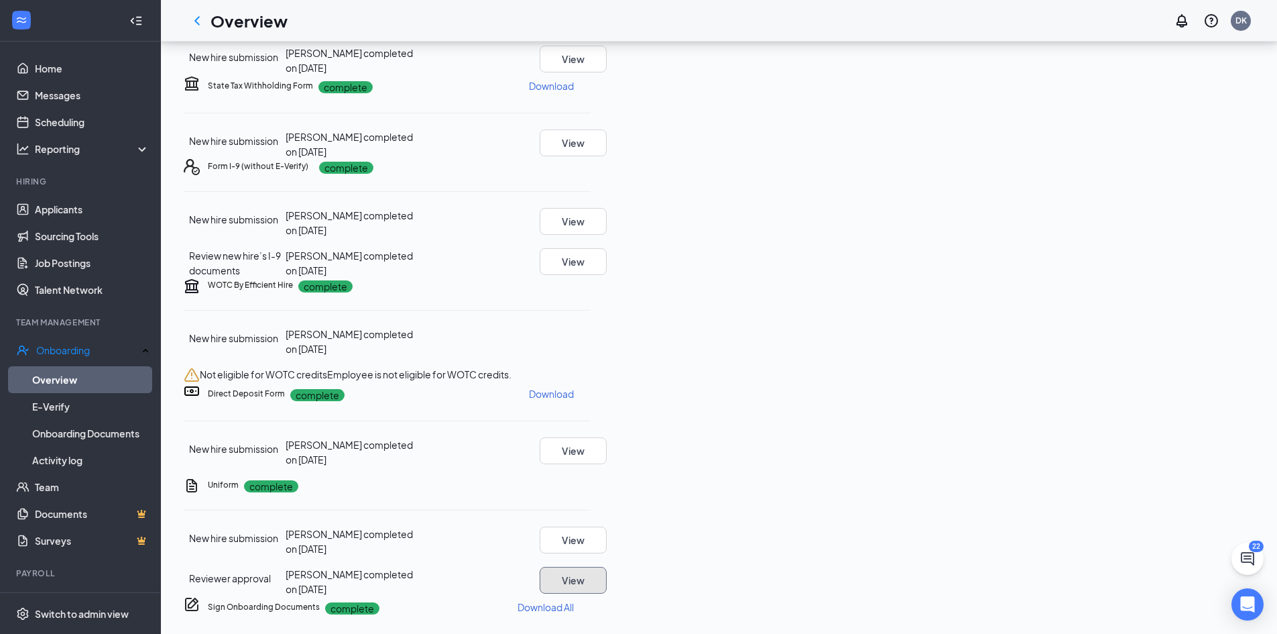
scroll to position [0, 0]
